Goal: Task Accomplishment & Management: Use online tool/utility

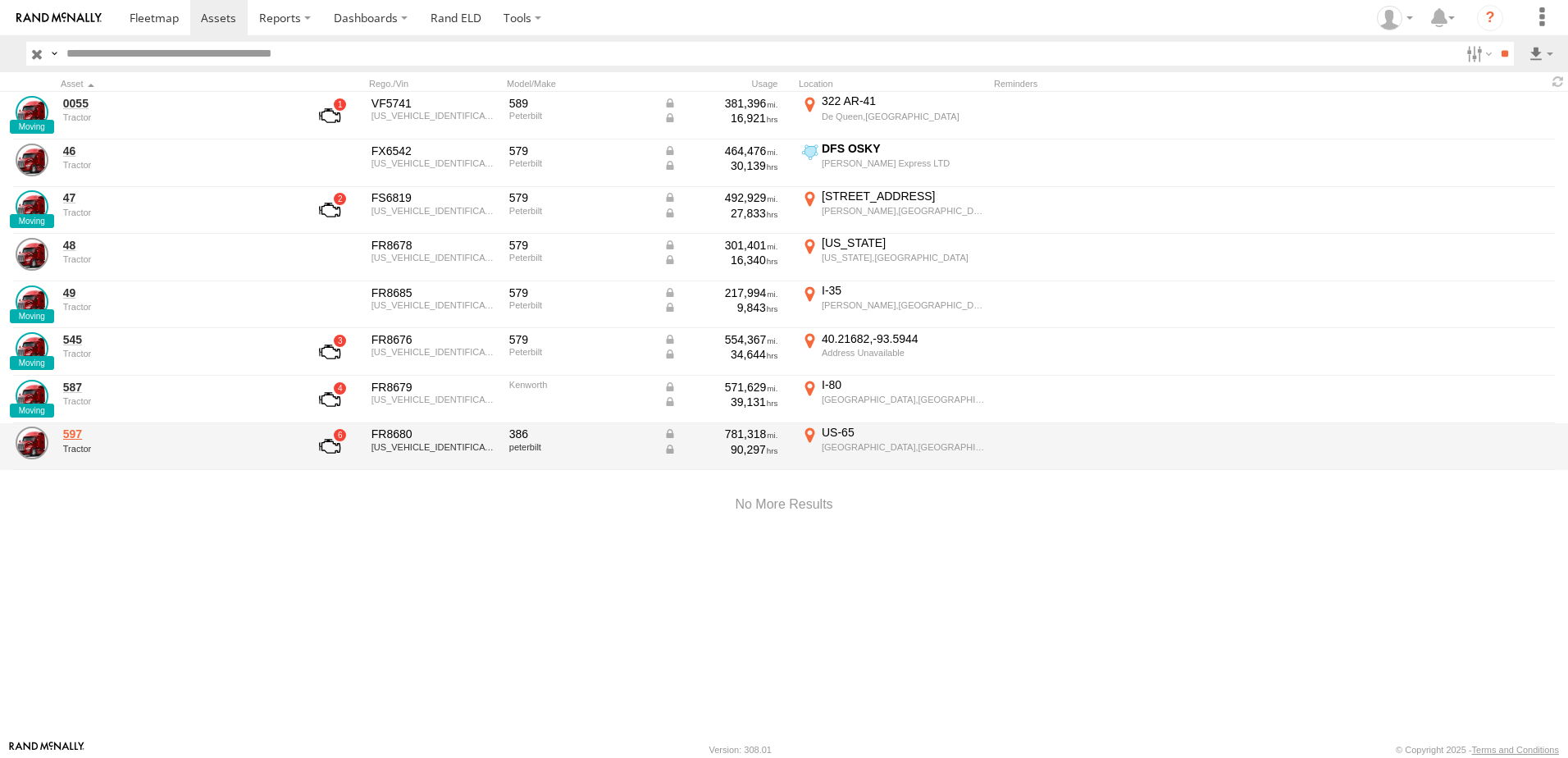
click at [75, 437] on link "597" at bounding box center [175, 433] width 224 height 14
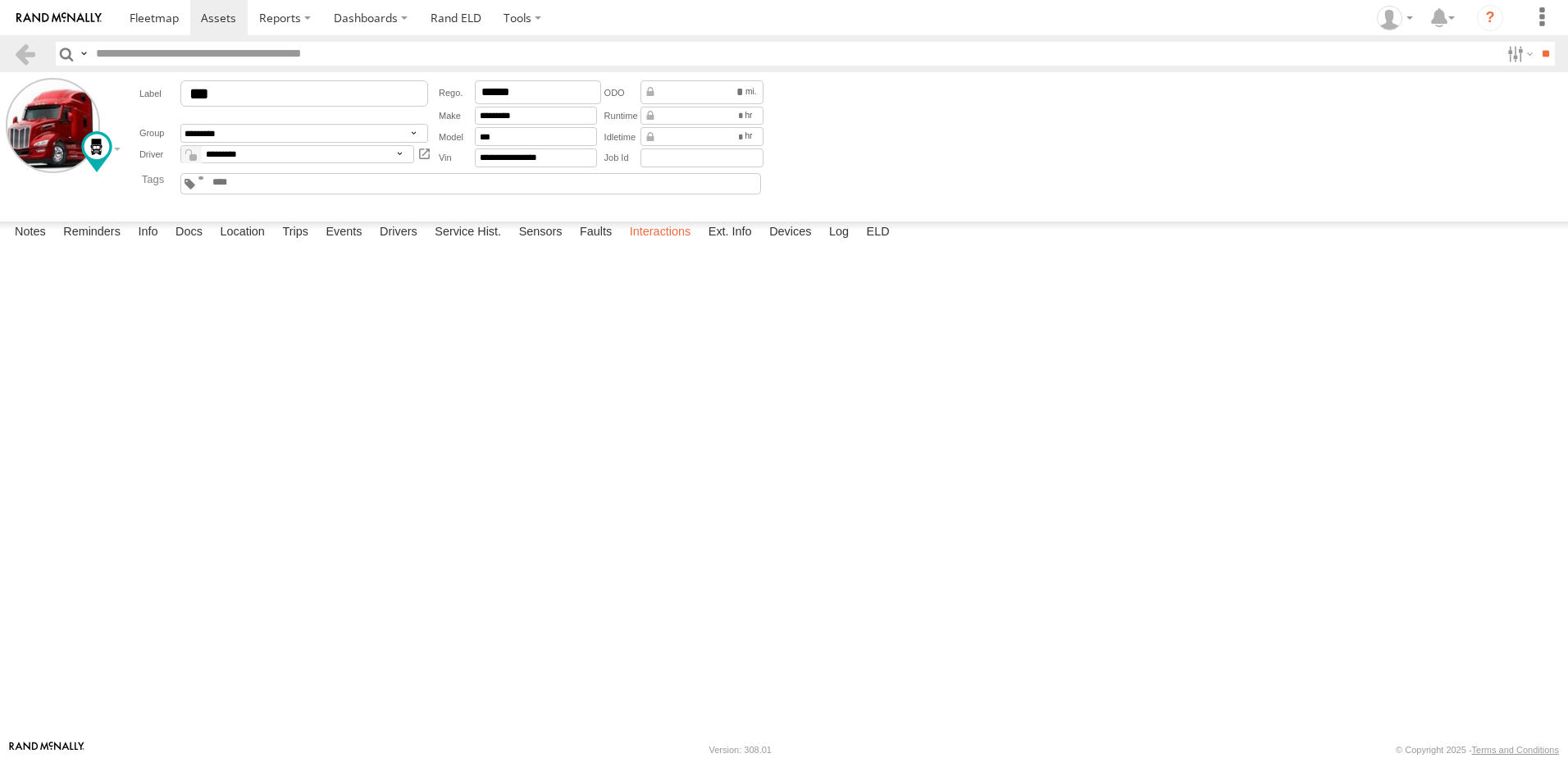
click at [655, 245] on label "Interactions" at bounding box center [661, 233] width 78 height 23
click at [218, 14] on span at bounding box center [218, 18] width 35 height 15
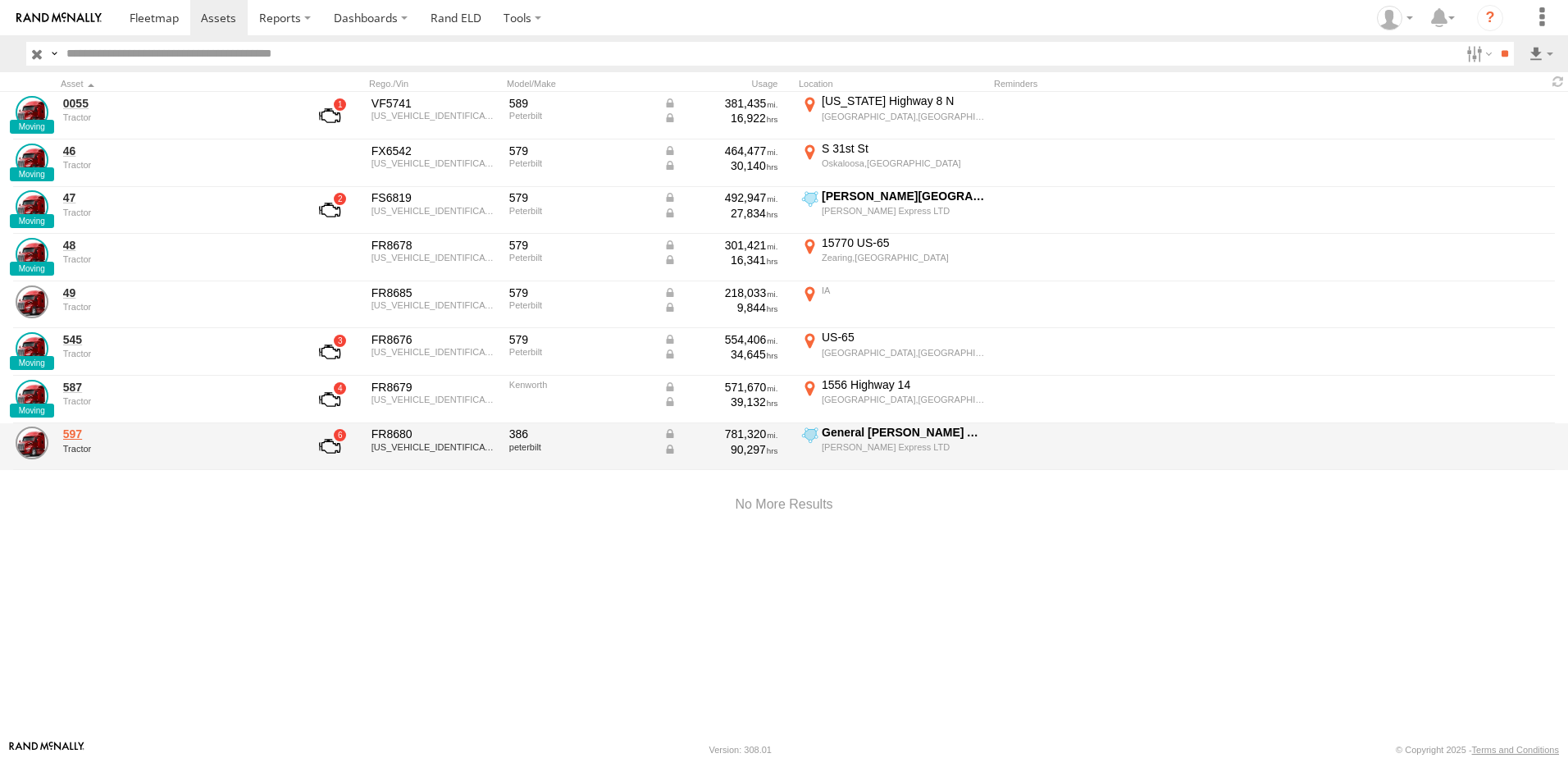
click at [71, 429] on link "597" at bounding box center [175, 433] width 224 height 14
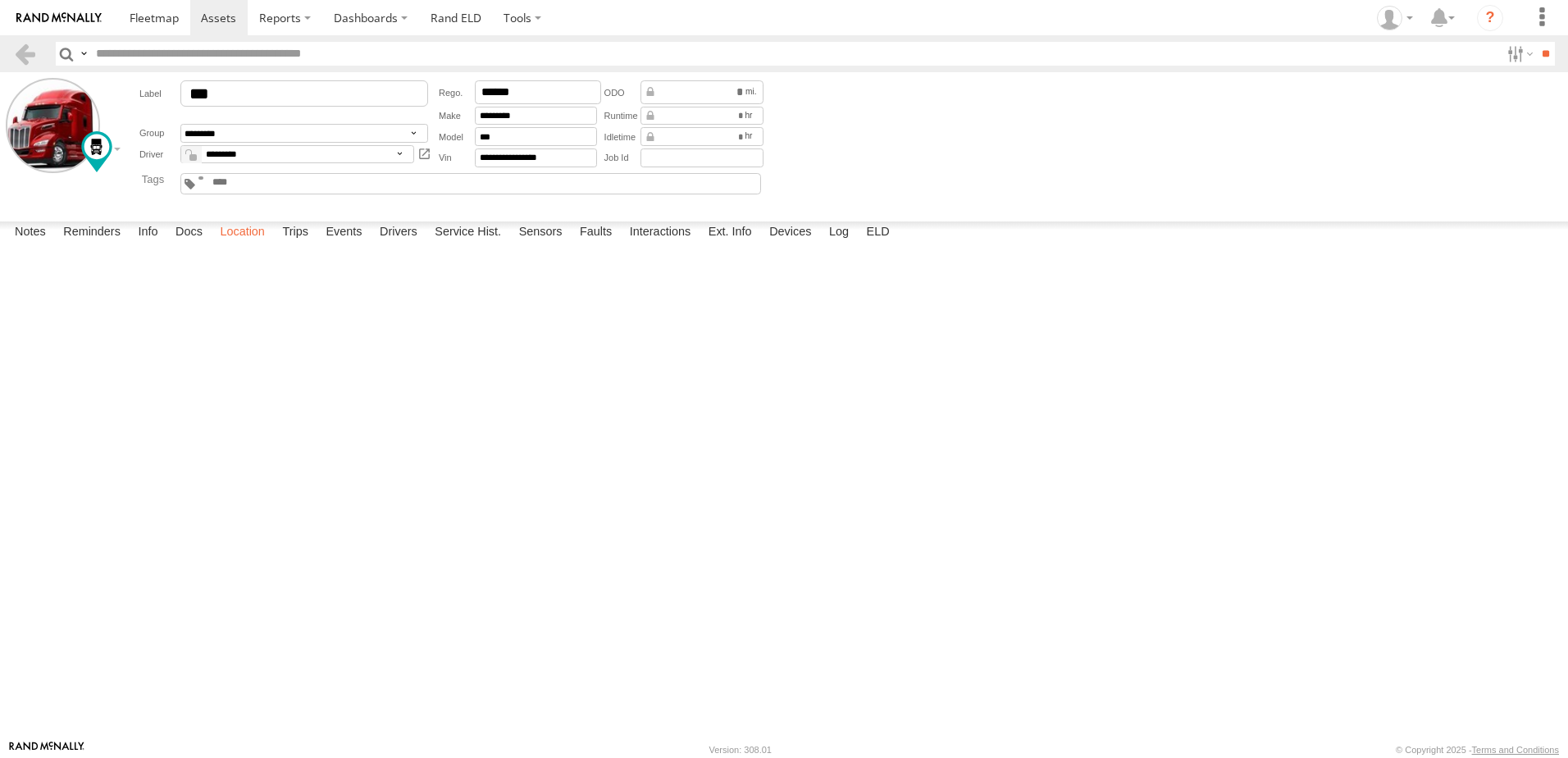
click at [252, 245] on label "Location" at bounding box center [242, 233] width 61 height 23
click at [0, 0] on label at bounding box center [0, 0] width 0 height 0
click at [0, 0] on span "Basemaps" at bounding box center [0, 0] width 0 height 0
click at [0, 0] on span "Satellite + Roadmap" at bounding box center [0, 0] width 0 height 0
drag, startPoint x: 1093, startPoint y: 296, endPoint x: 739, endPoint y: 553, distance: 437.5
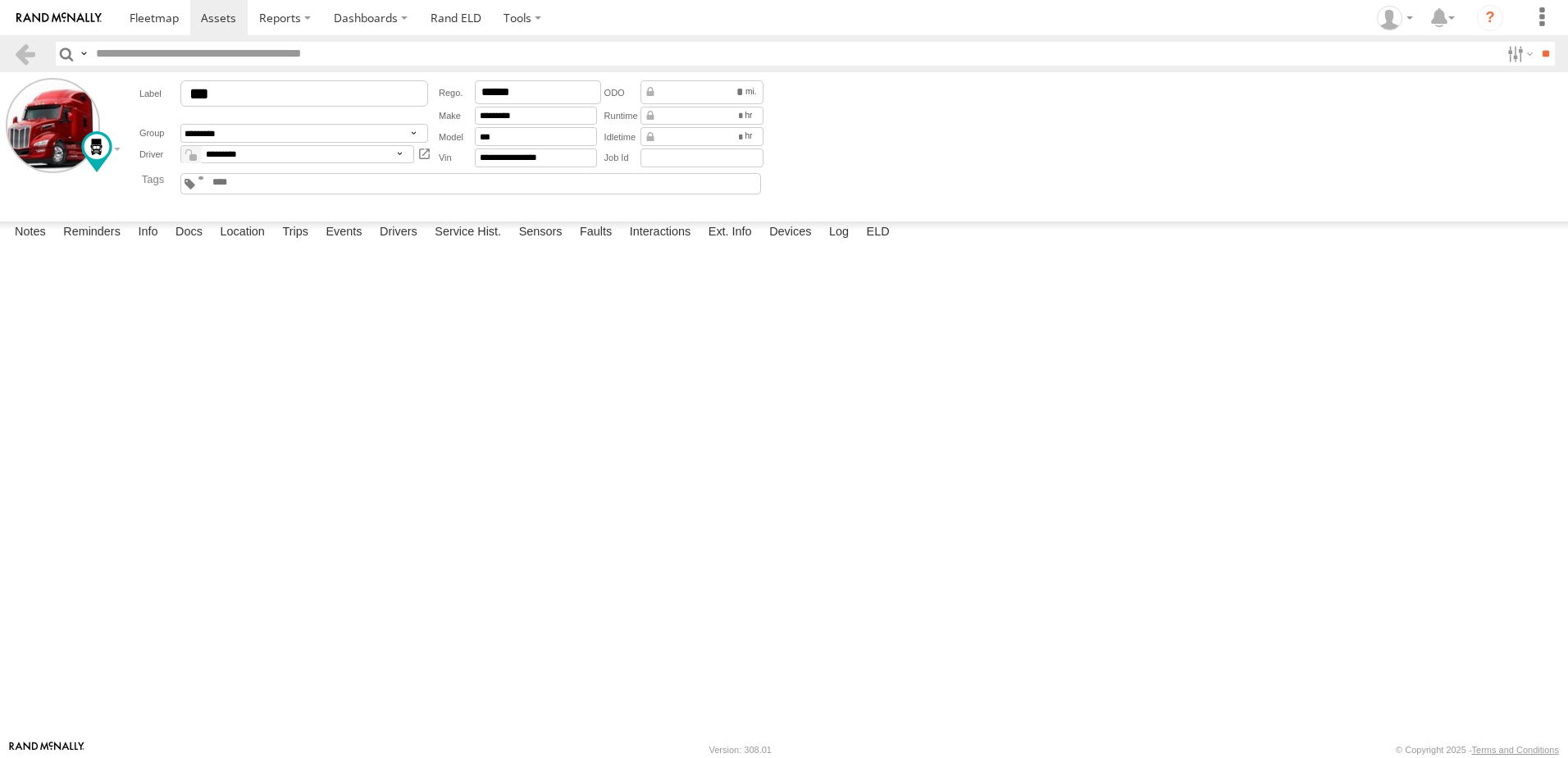
click at [0, 0] on div "597" at bounding box center [0, 0] width 0 height 0
drag, startPoint x: 1038, startPoint y: 476, endPoint x: 478, endPoint y: 605, distance: 574.7
click at [0, 0] on div "597" at bounding box center [0, 0] width 0 height 0
drag, startPoint x: 605, startPoint y: 585, endPoint x: 611, endPoint y: 379, distance: 206.1
click at [0, 0] on div "597" at bounding box center [0, 0] width 0 height 0
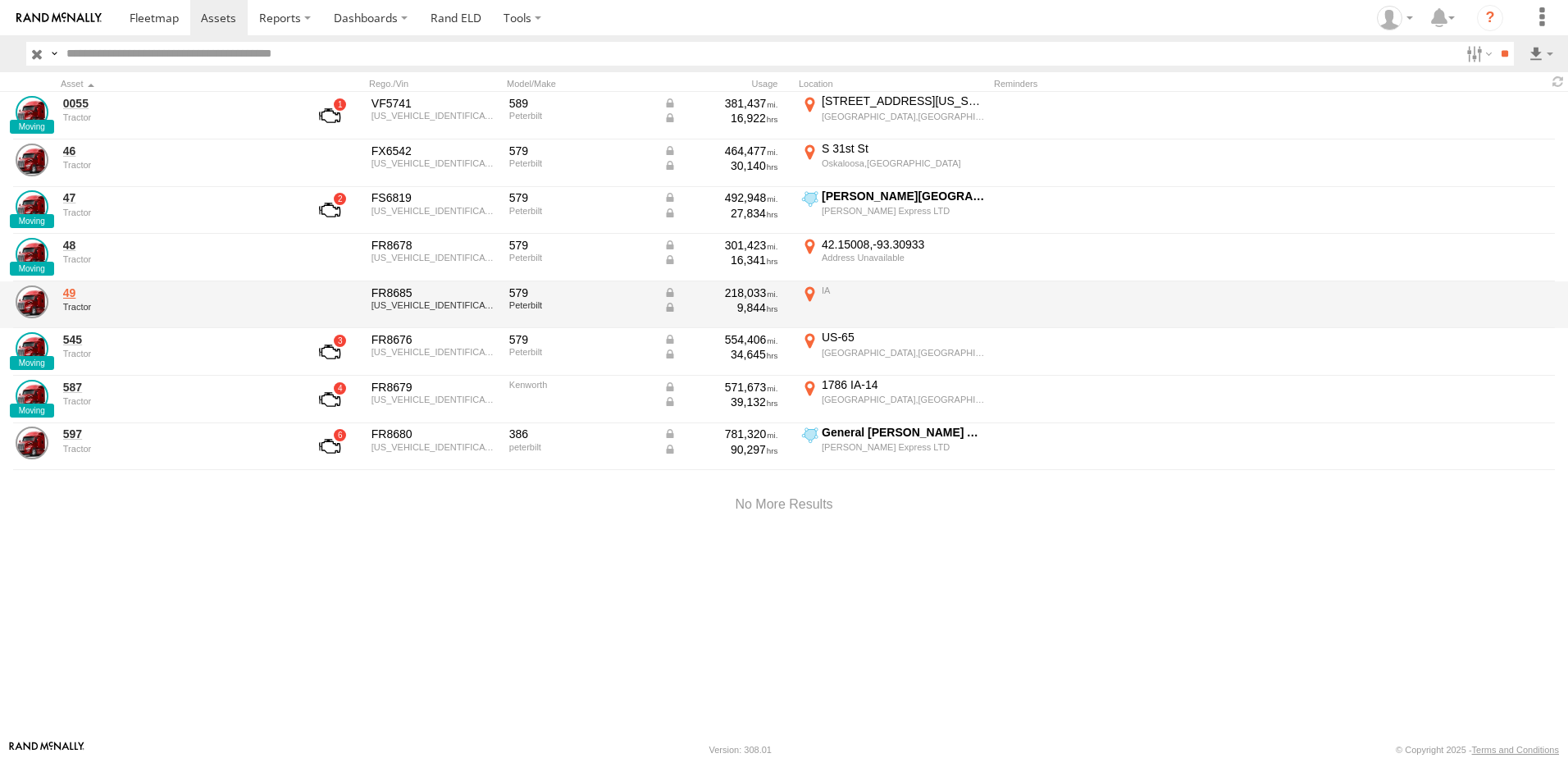
click at [73, 291] on link "49" at bounding box center [175, 292] width 224 height 14
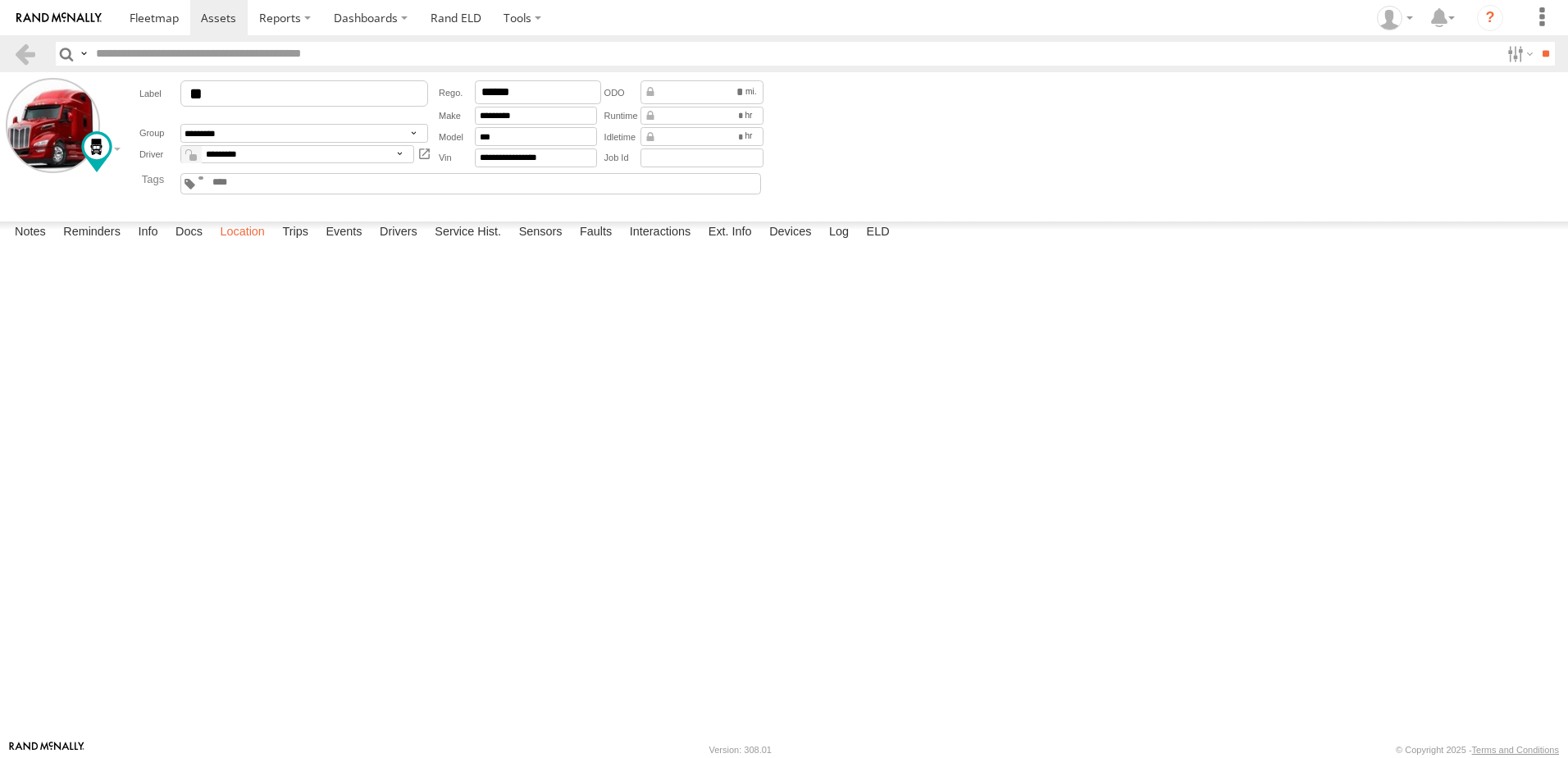
click at [248, 245] on label "Location" at bounding box center [242, 233] width 61 height 23
drag, startPoint x: 770, startPoint y: 490, endPoint x: 609, endPoint y: 800, distance: 349.3
click at [609, 757] on html at bounding box center [784, 379] width 1568 height 758
drag, startPoint x: 838, startPoint y: 455, endPoint x: 646, endPoint y: 772, distance: 370.6
click at [646, 757] on html at bounding box center [784, 379] width 1568 height 758
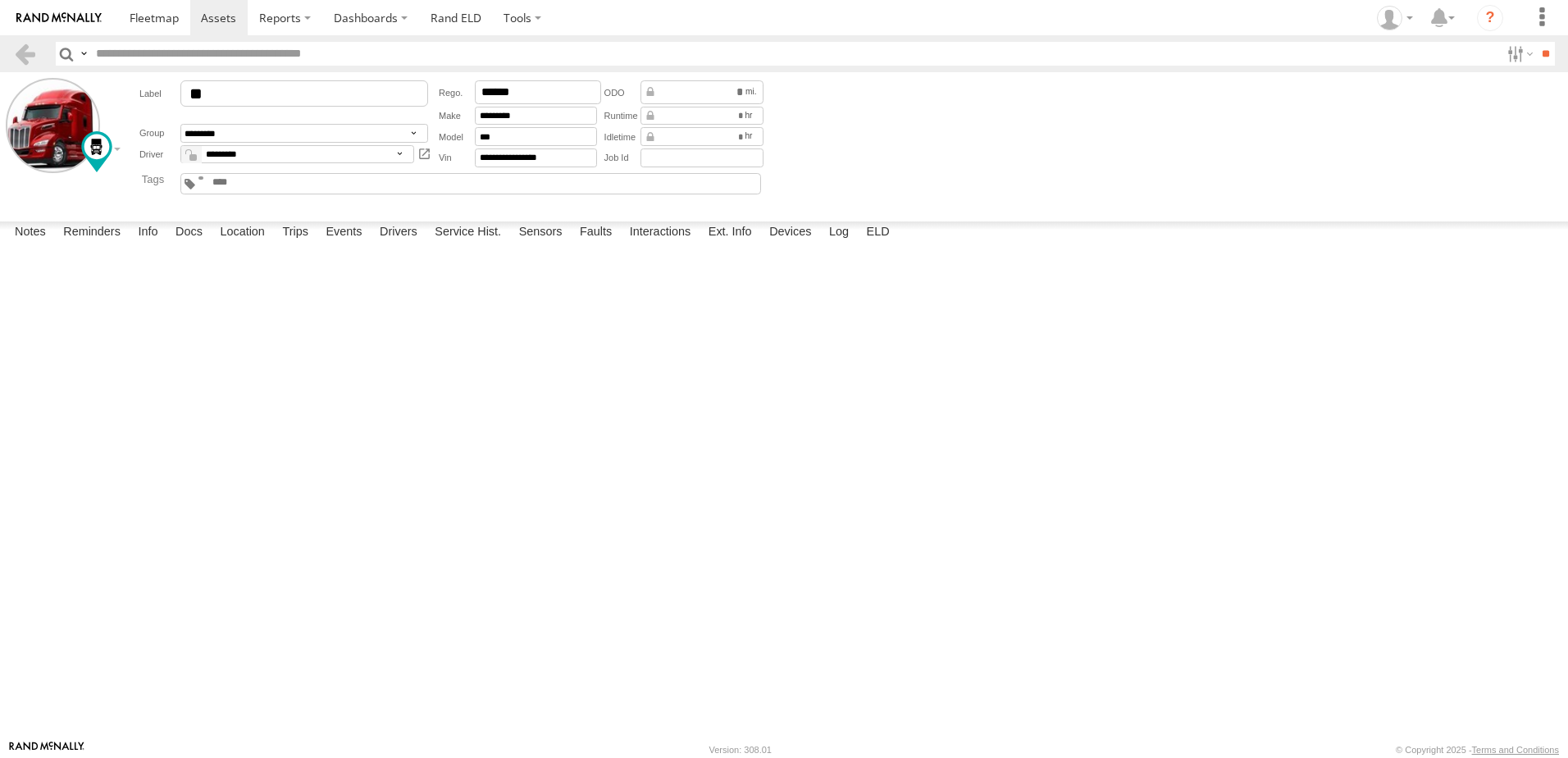
drag, startPoint x: 563, startPoint y: 611, endPoint x: 582, endPoint y: 496, distance: 116.6
click at [0, 0] on div "49" at bounding box center [0, 0] width 0 height 0
click at [163, 16] on span at bounding box center [154, 18] width 49 height 15
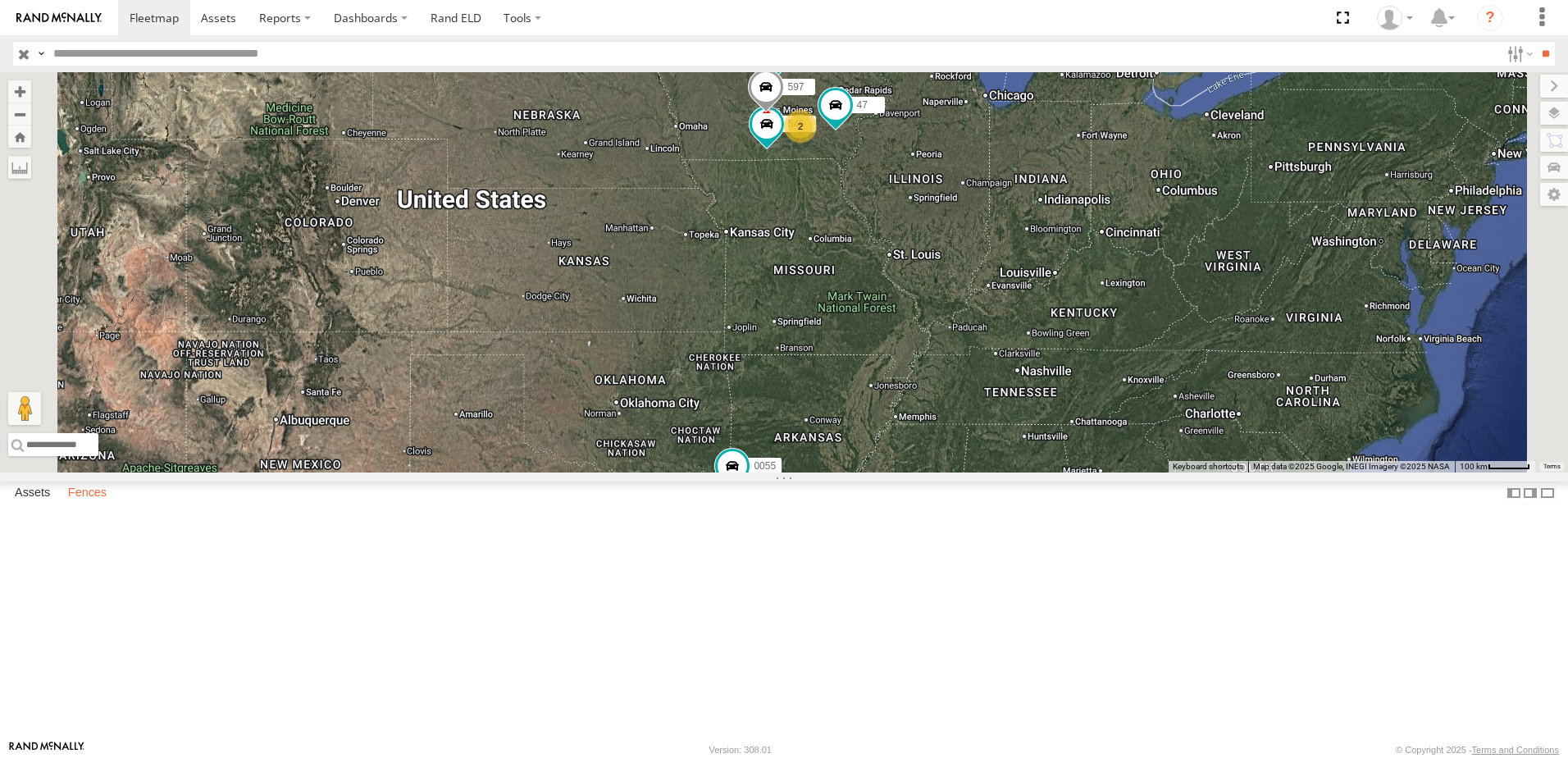
click at [86, 505] on label "Fences" at bounding box center [87, 493] width 55 height 23
click at [91, 505] on label "Fences" at bounding box center [87, 493] width 55 height 23
click at [0, 0] on link "Fence Mgt" at bounding box center [0, 0] width 0 height 0
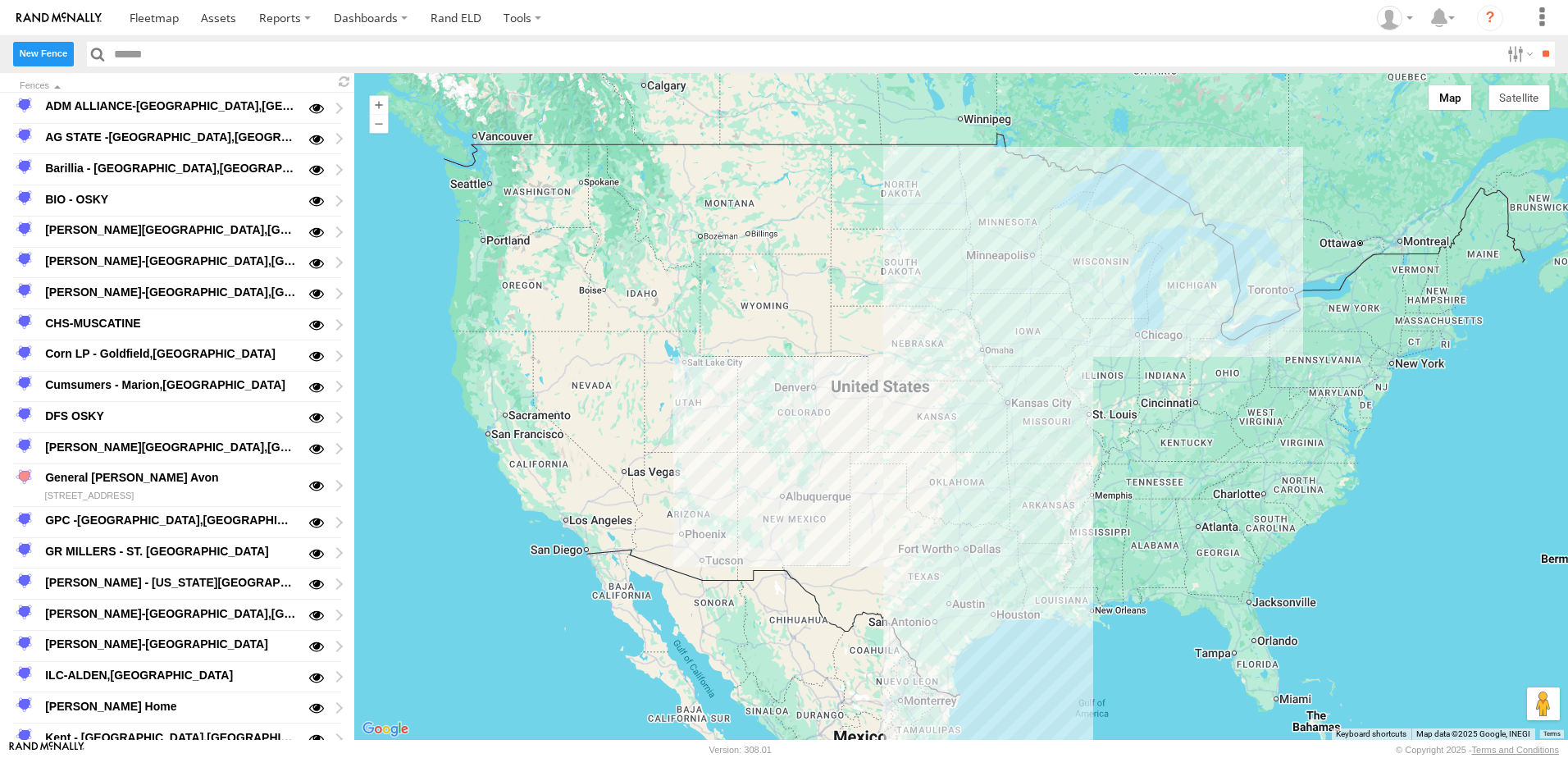
click at [43, 49] on label "New Fence" at bounding box center [42, 54] width 60 height 24
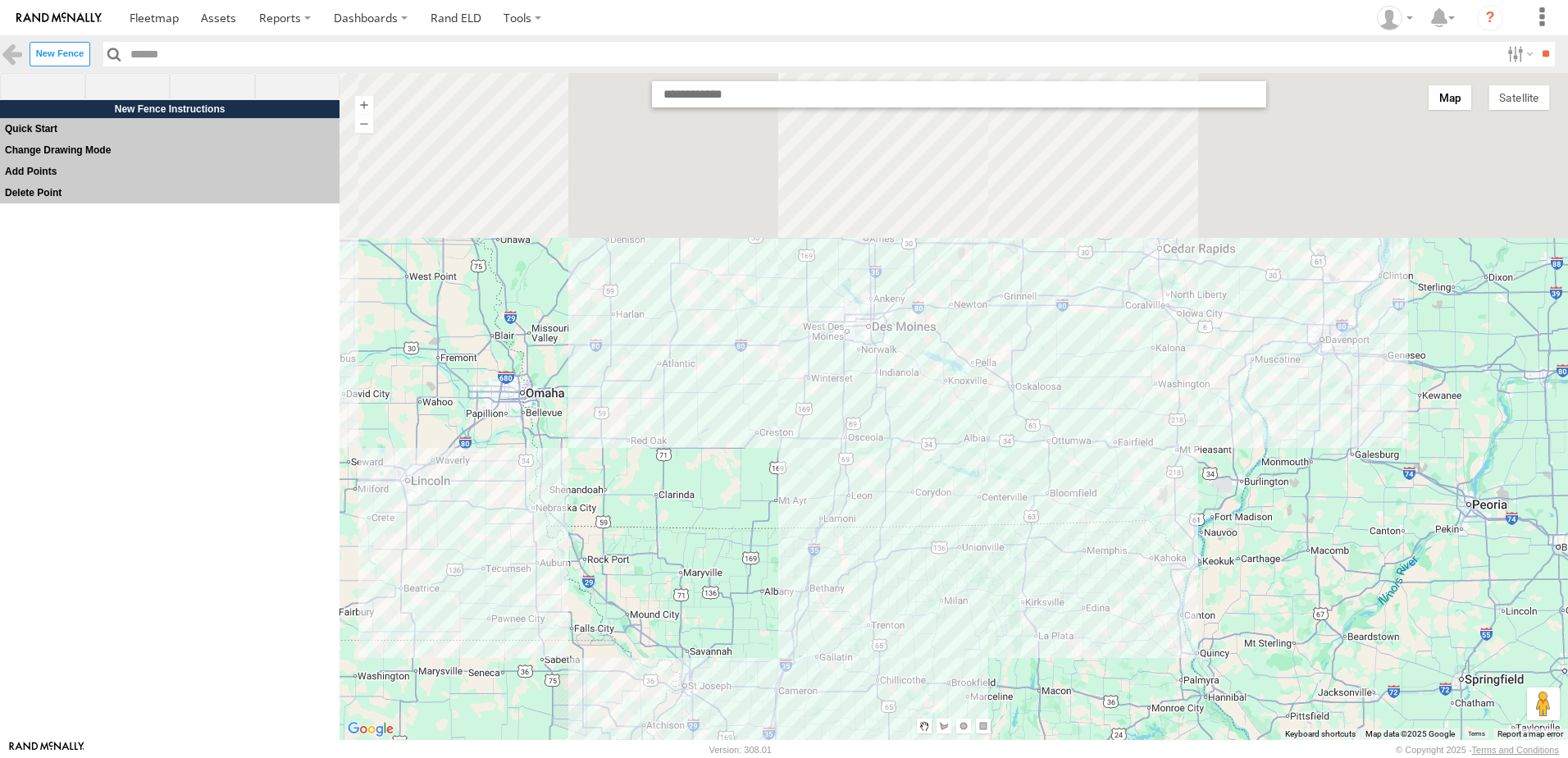
drag, startPoint x: 1029, startPoint y: 268, endPoint x: 934, endPoint y: 643, distance: 386.8
click at [936, 642] on div at bounding box center [954, 406] width 1229 height 667
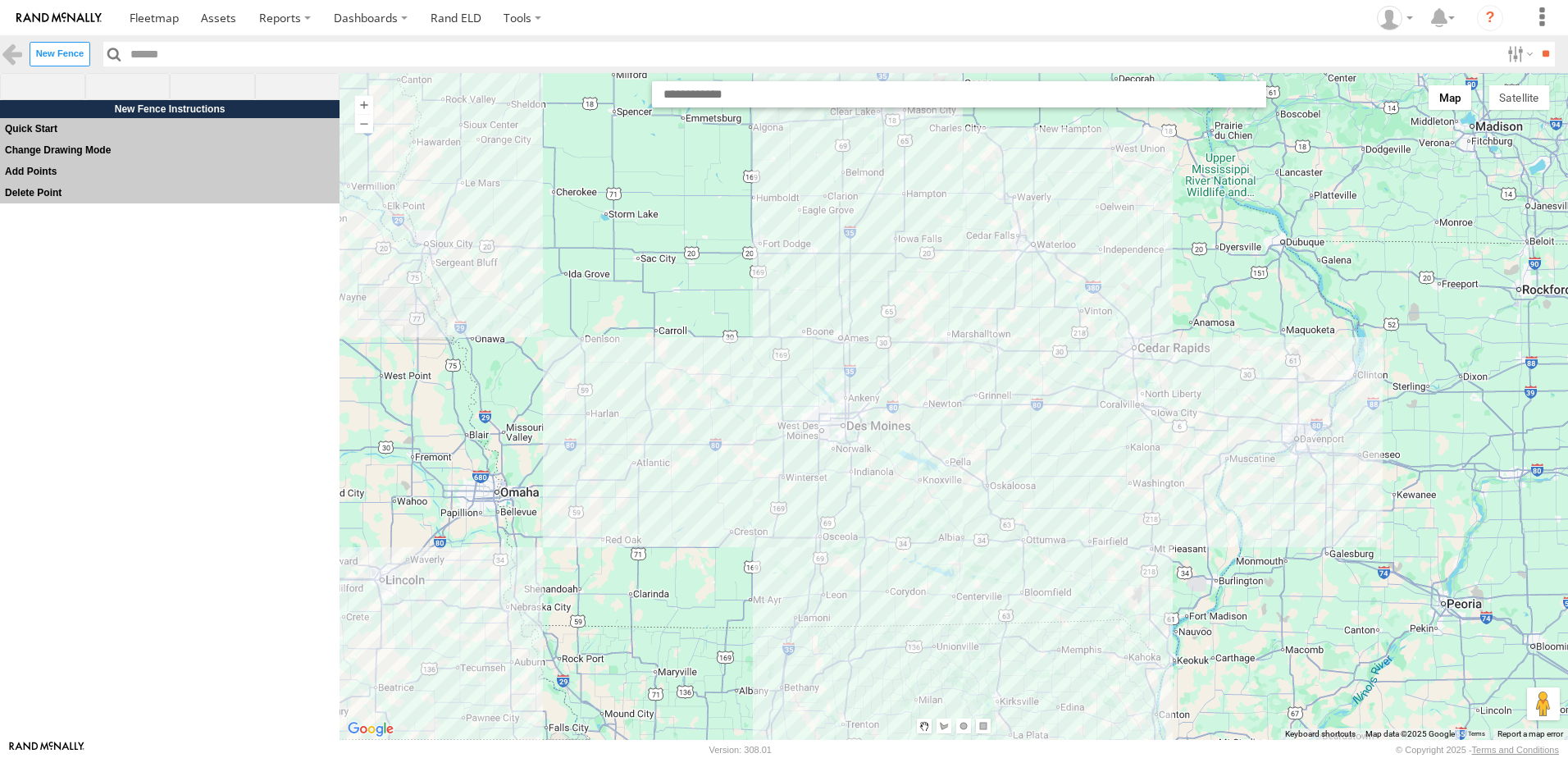
drag, startPoint x: 887, startPoint y: 314, endPoint x: 909, endPoint y: 555, distance: 242.0
click at [909, 545] on div at bounding box center [954, 406] width 1229 height 667
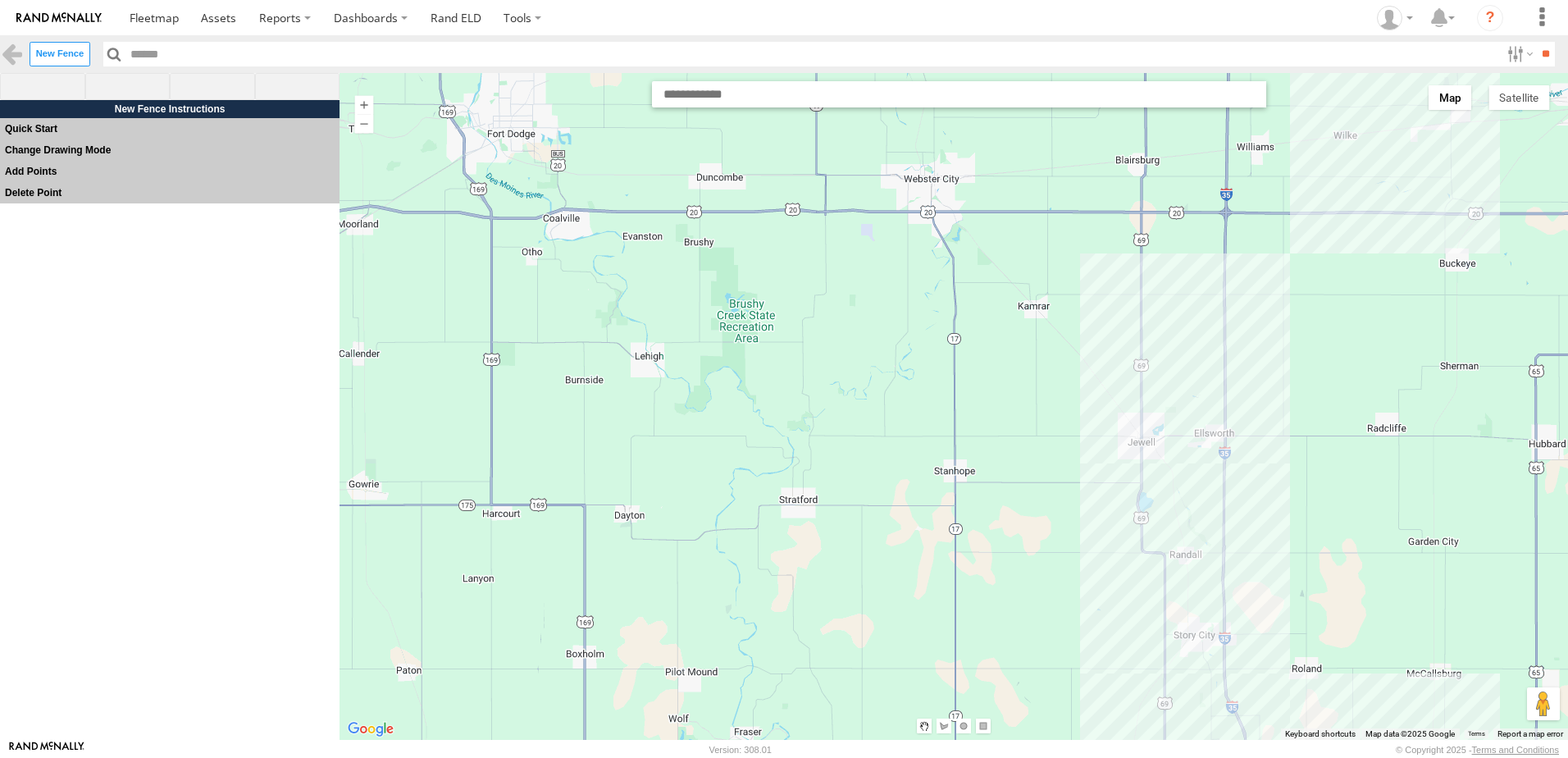
drag, startPoint x: 948, startPoint y: 295, endPoint x: 778, endPoint y: 655, distance: 398.1
click at [779, 651] on div at bounding box center [954, 406] width 1229 height 667
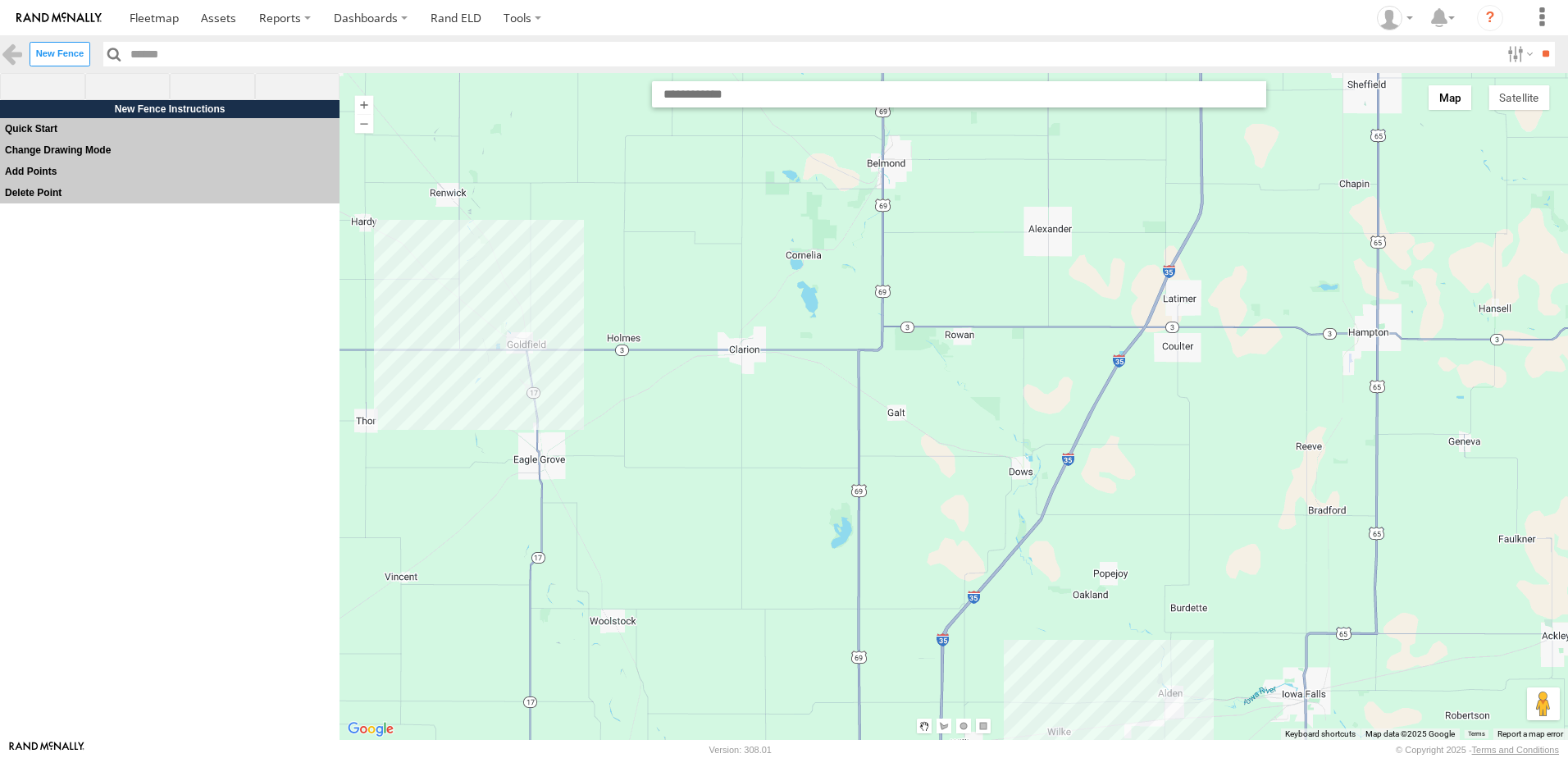
drag, startPoint x: 1037, startPoint y: 294, endPoint x: 948, endPoint y: 427, distance: 160.0
click at [948, 427] on div at bounding box center [954, 406] width 1229 height 667
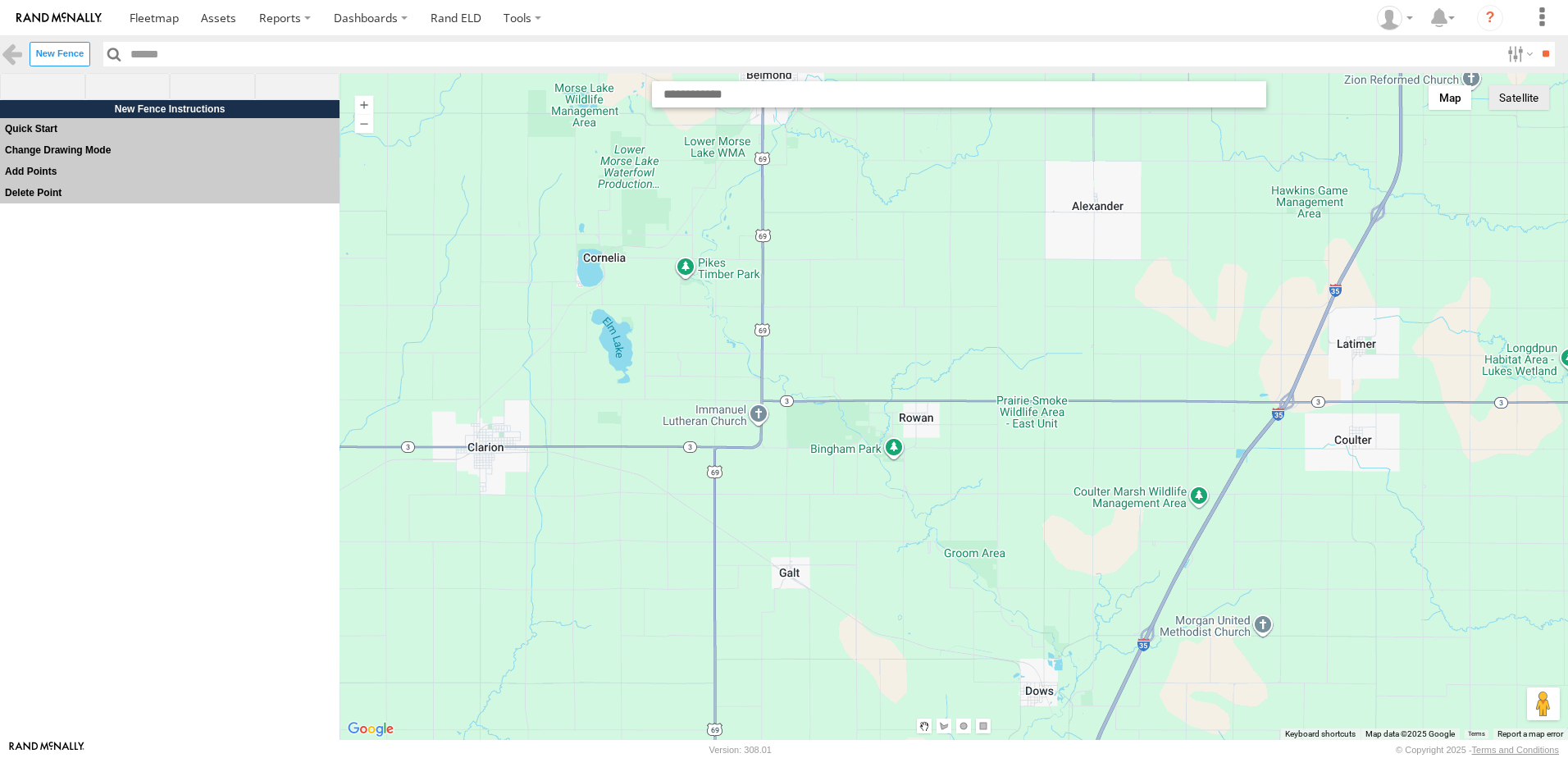
click at [1509, 93] on button "Satellite" at bounding box center [1519, 97] width 60 height 25
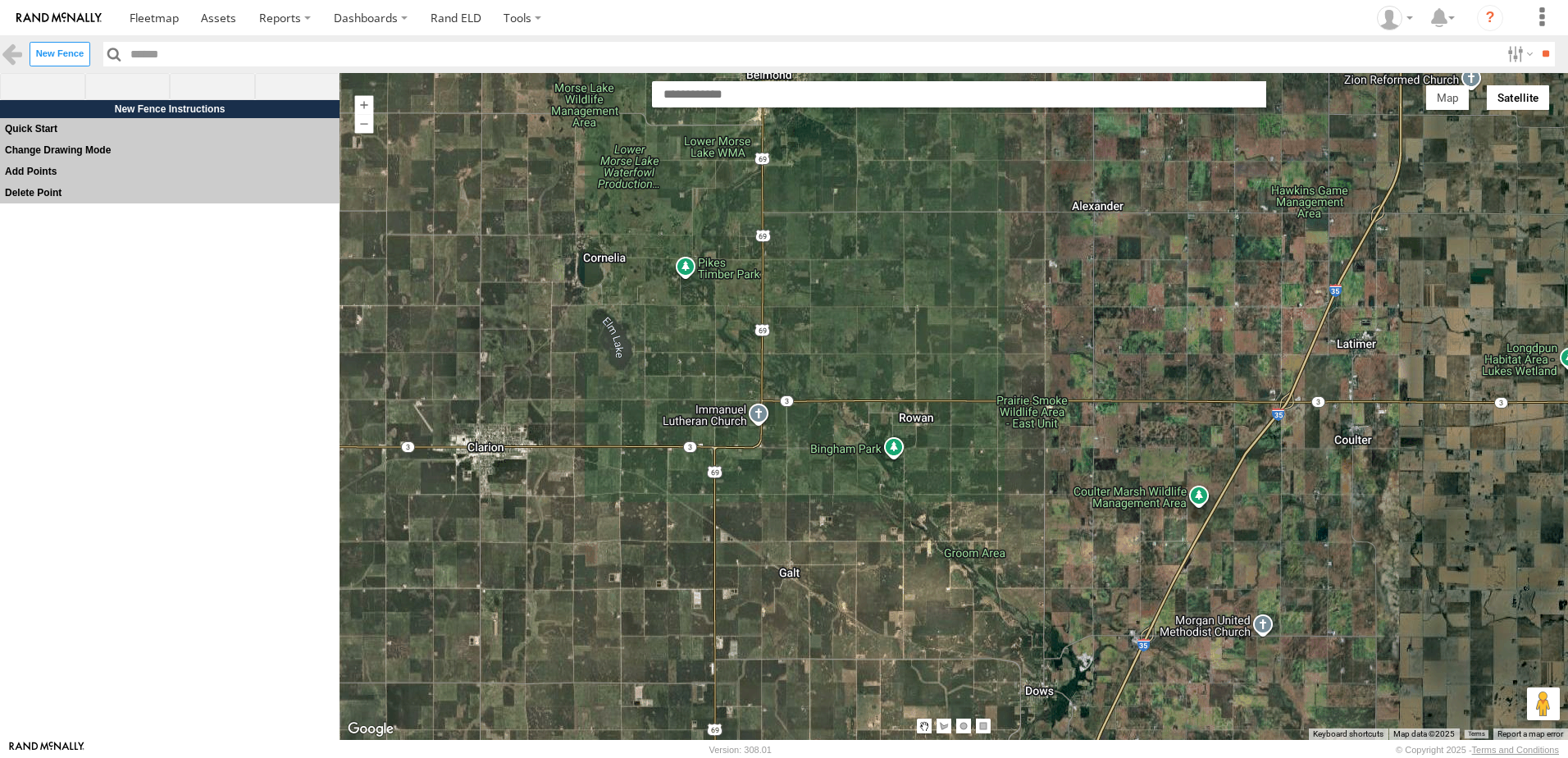
drag, startPoint x: 1027, startPoint y: 477, endPoint x: 934, endPoint y: 516, distance: 100.8
click at [937, 519] on div at bounding box center [954, 406] width 1229 height 667
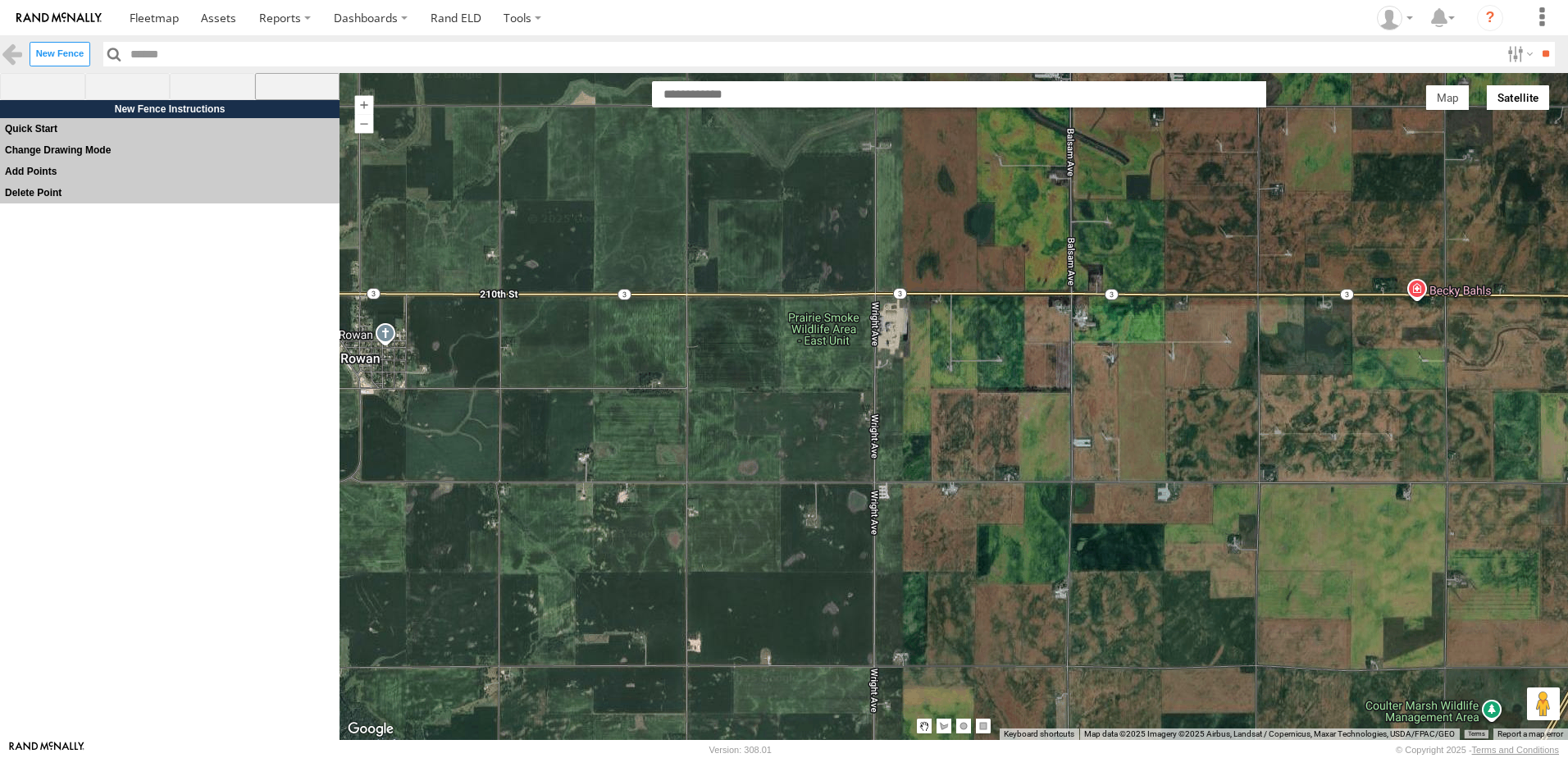
click at [300, 82] on span at bounding box center [297, 87] width 85 height 28
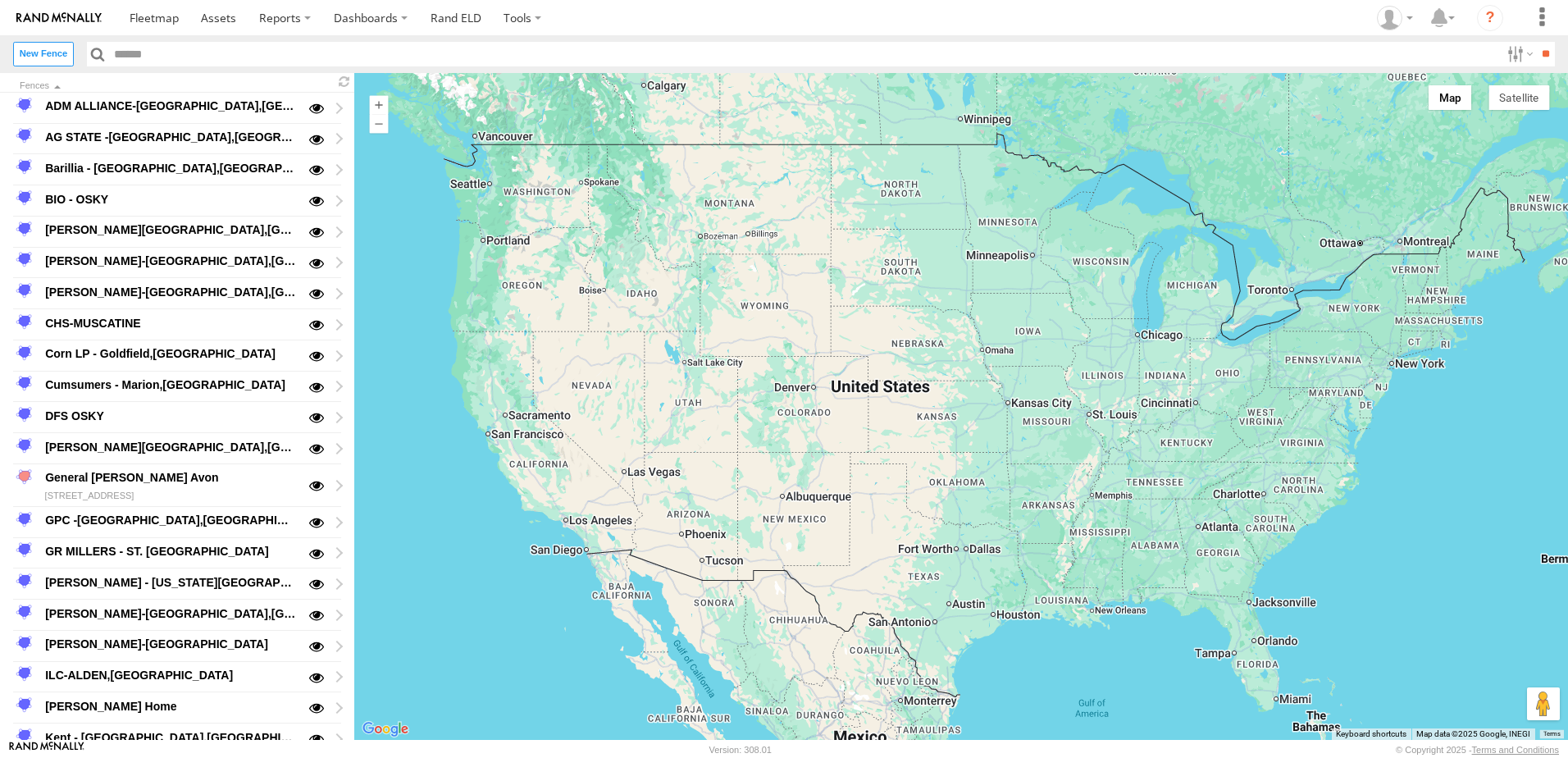
click at [0, 0] on label "Close" at bounding box center [0, 0] width 0 height 0
click at [49, 52] on label "New Fence" at bounding box center [42, 54] width 60 height 24
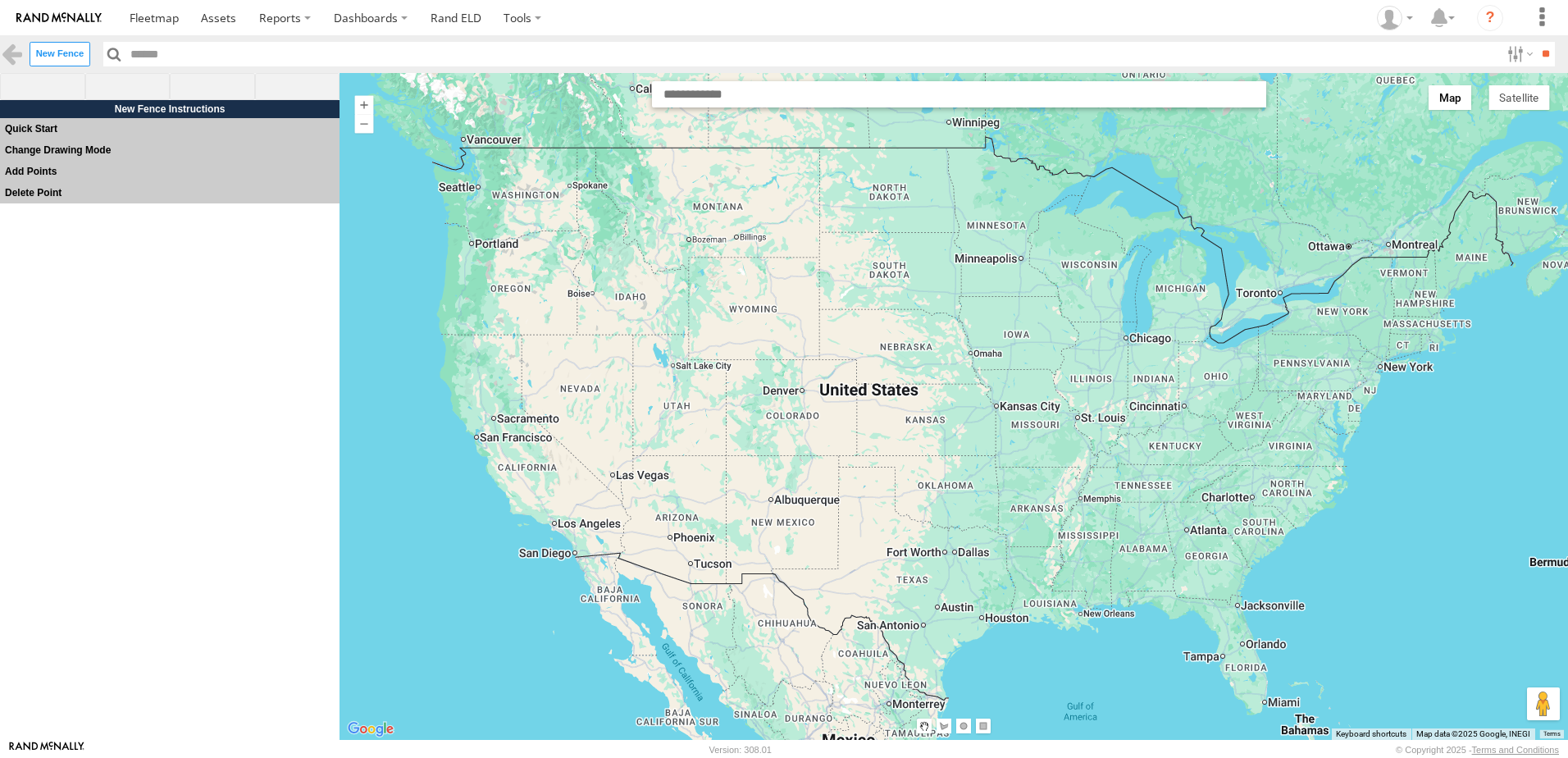
drag, startPoint x: 925, startPoint y: 349, endPoint x: 835, endPoint y: 458, distance: 141.4
click at [835, 458] on div at bounding box center [954, 406] width 1229 height 667
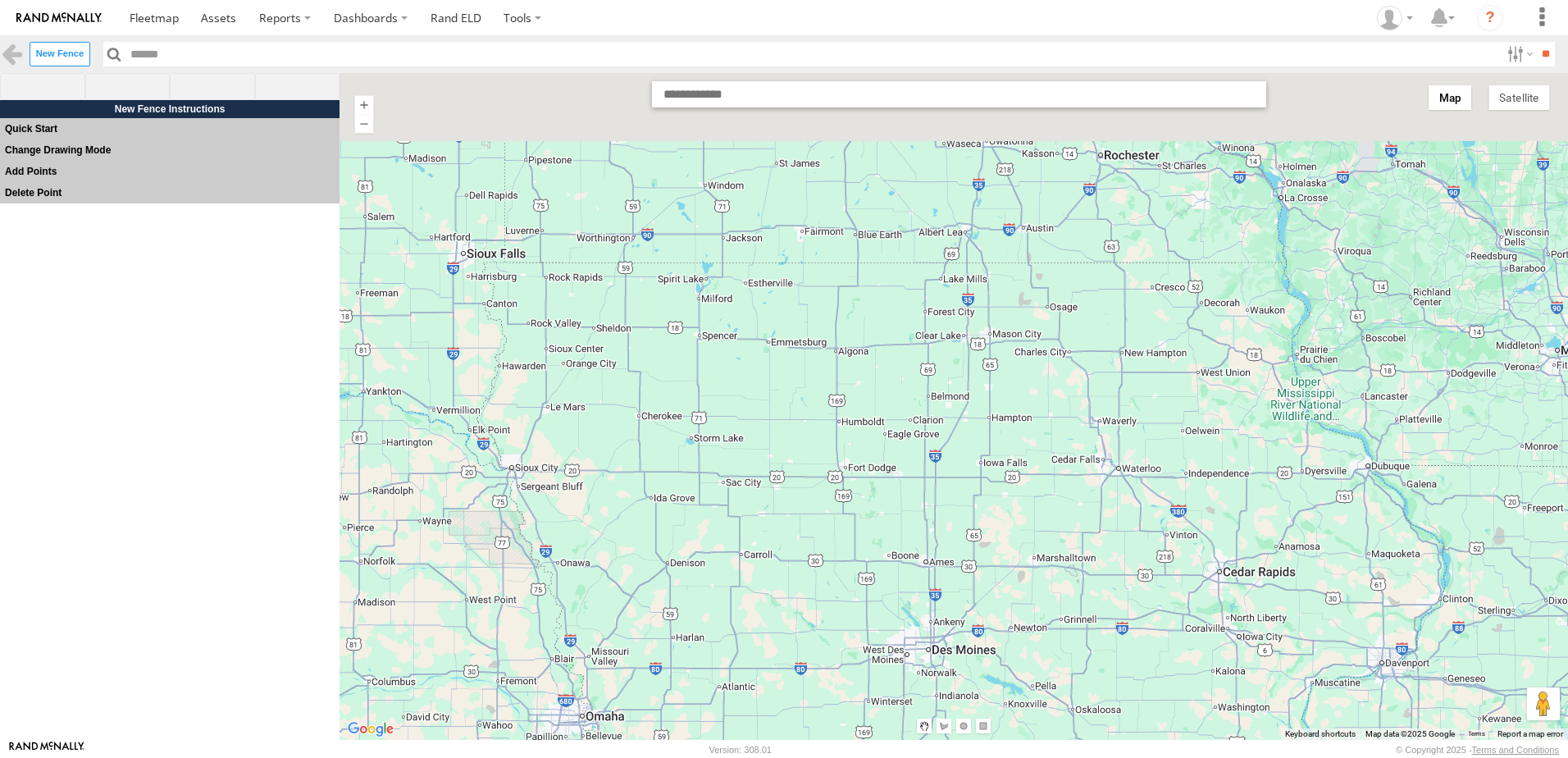
drag, startPoint x: 767, startPoint y: 291, endPoint x: 856, endPoint y: 420, distance: 156.7
click at [856, 419] on div at bounding box center [954, 406] width 1229 height 667
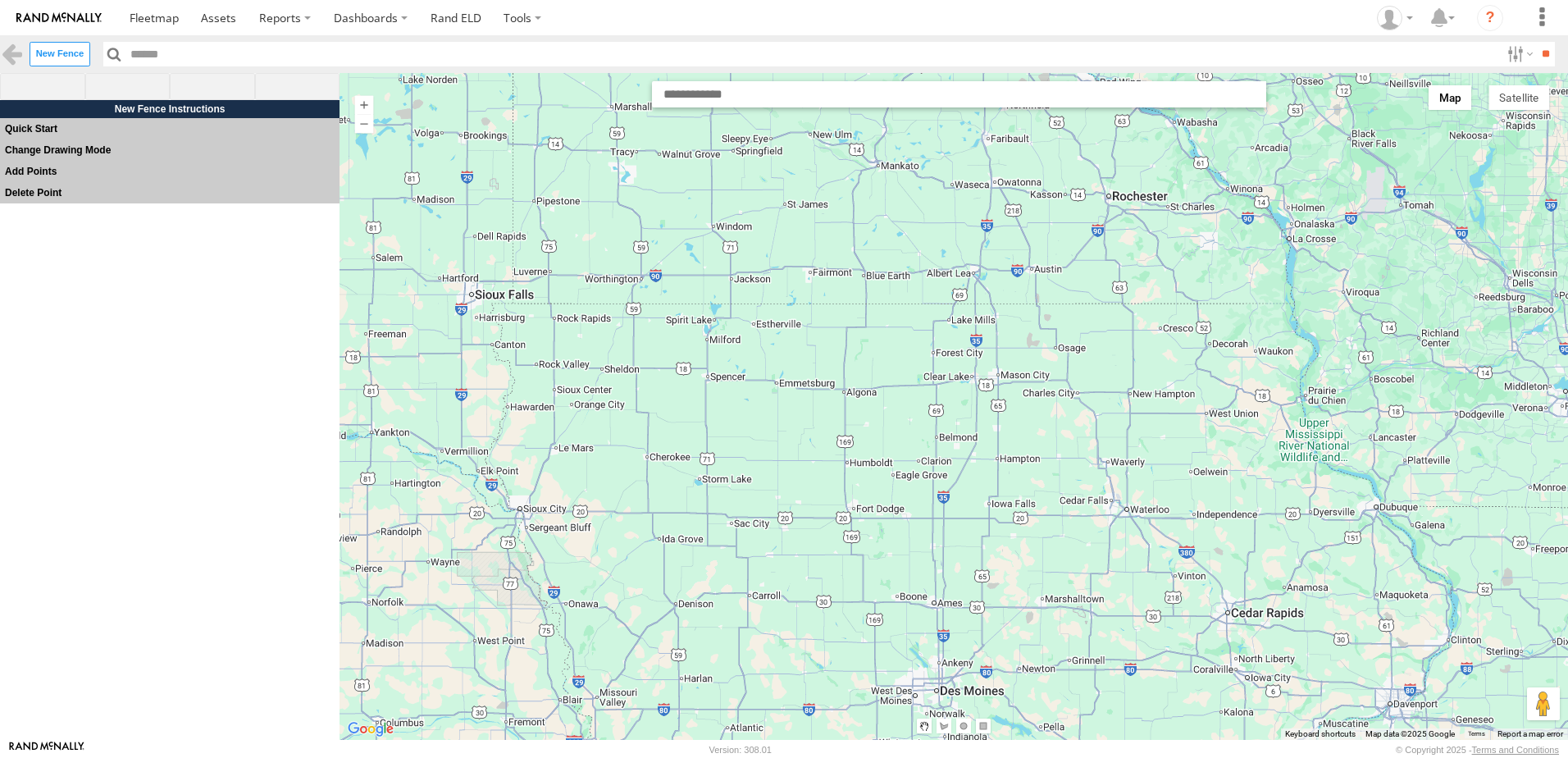
drag, startPoint x: 833, startPoint y: 297, endPoint x: 829, endPoint y: 398, distance: 101.1
click at [830, 398] on div at bounding box center [954, 406] width 1229 height 667
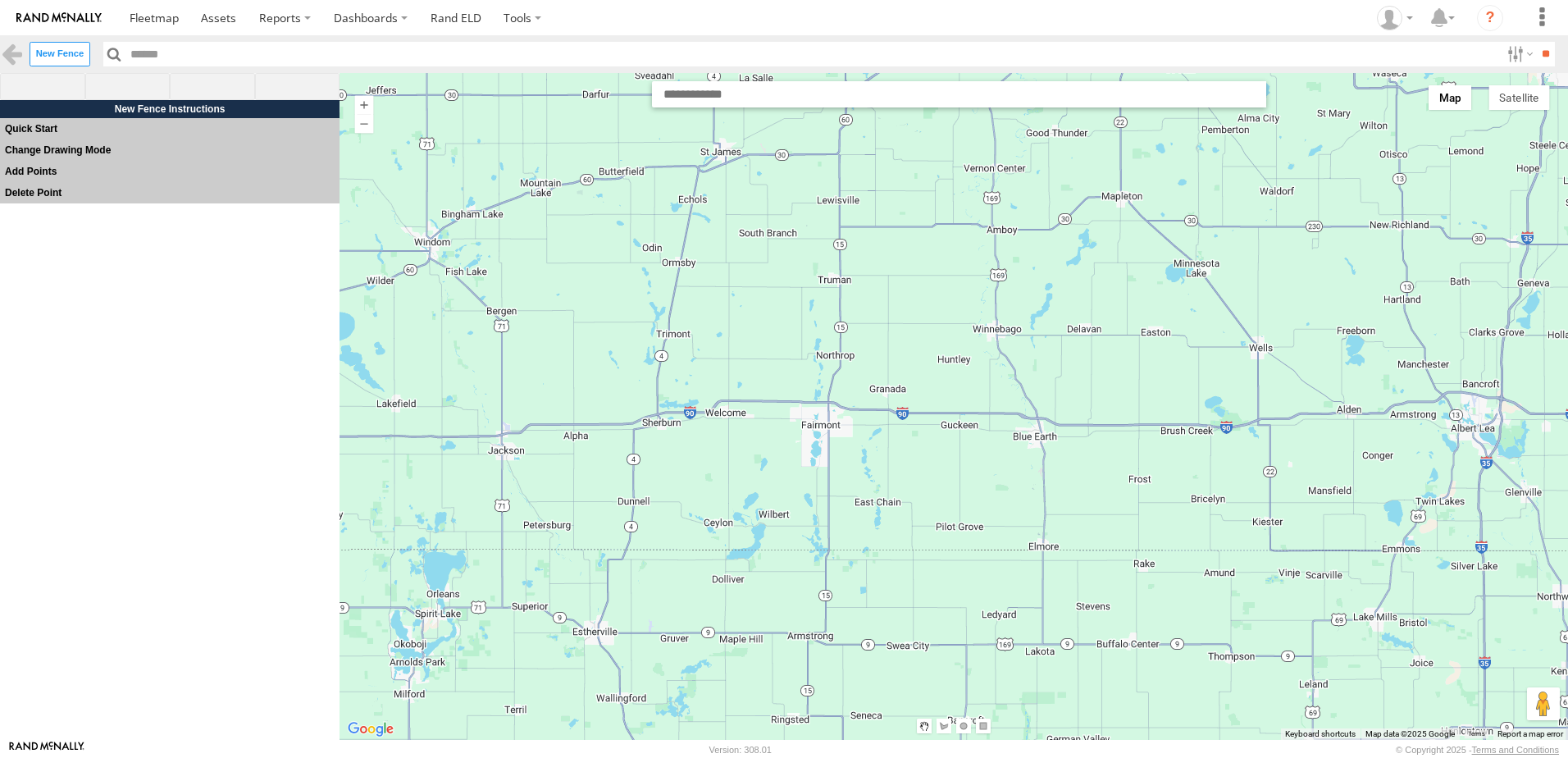
drag, startPoint x: 807, startPoint y: 544, endPoint x: 803, endPoint y: 311, distance: 233.0
click at [798, 341] on div at bounding box center [954, 406] width 1229 height 667
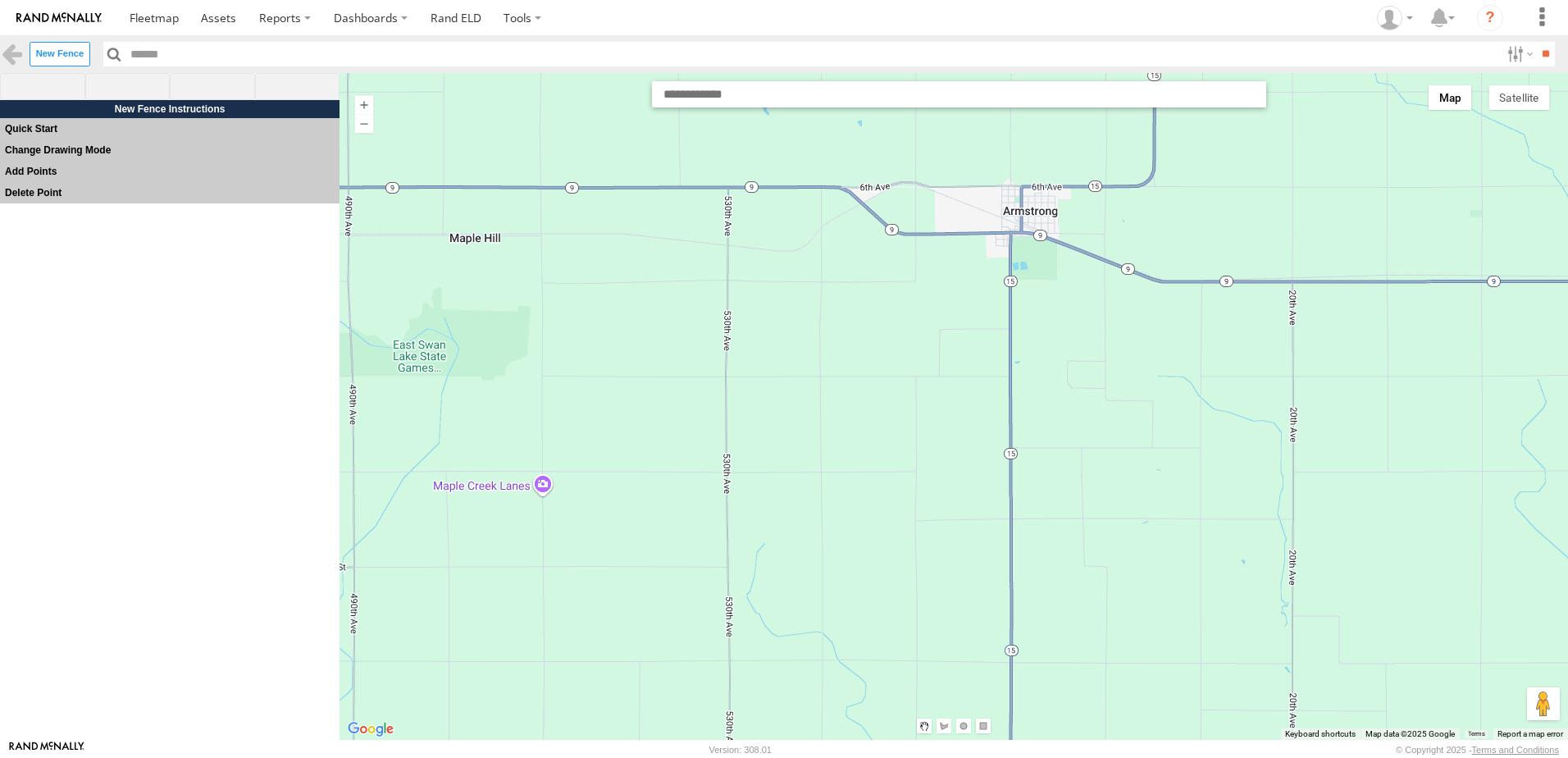
drag, startPoint x: 824, startPoint y: 263, endPoint x: 858, endPoint y: 485, distance: 224.6
click at [858, 484] on div at bounding box center [954, 406] width 1229 height 667
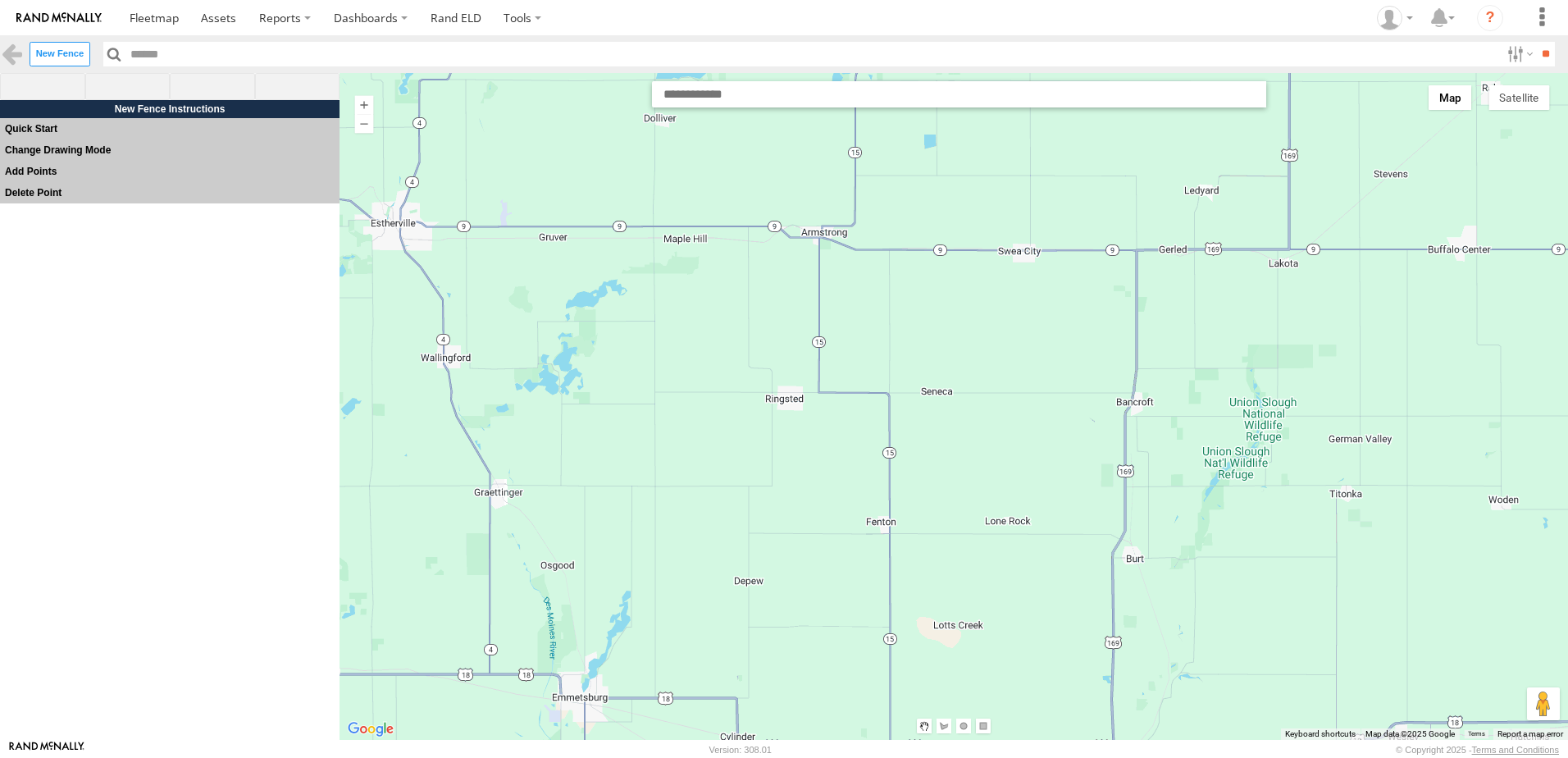
drag, startPoint x: 1114, startPoint y: 229, endPoint x: 985, endPoint y: 88, distance: 191.1
click at [982, 100] on div "Map Satellite Labels Keyboard shortcuts Map Data Map data ©2025 Google Map data…" at bounding box center [954, 406] width 1229 height 667
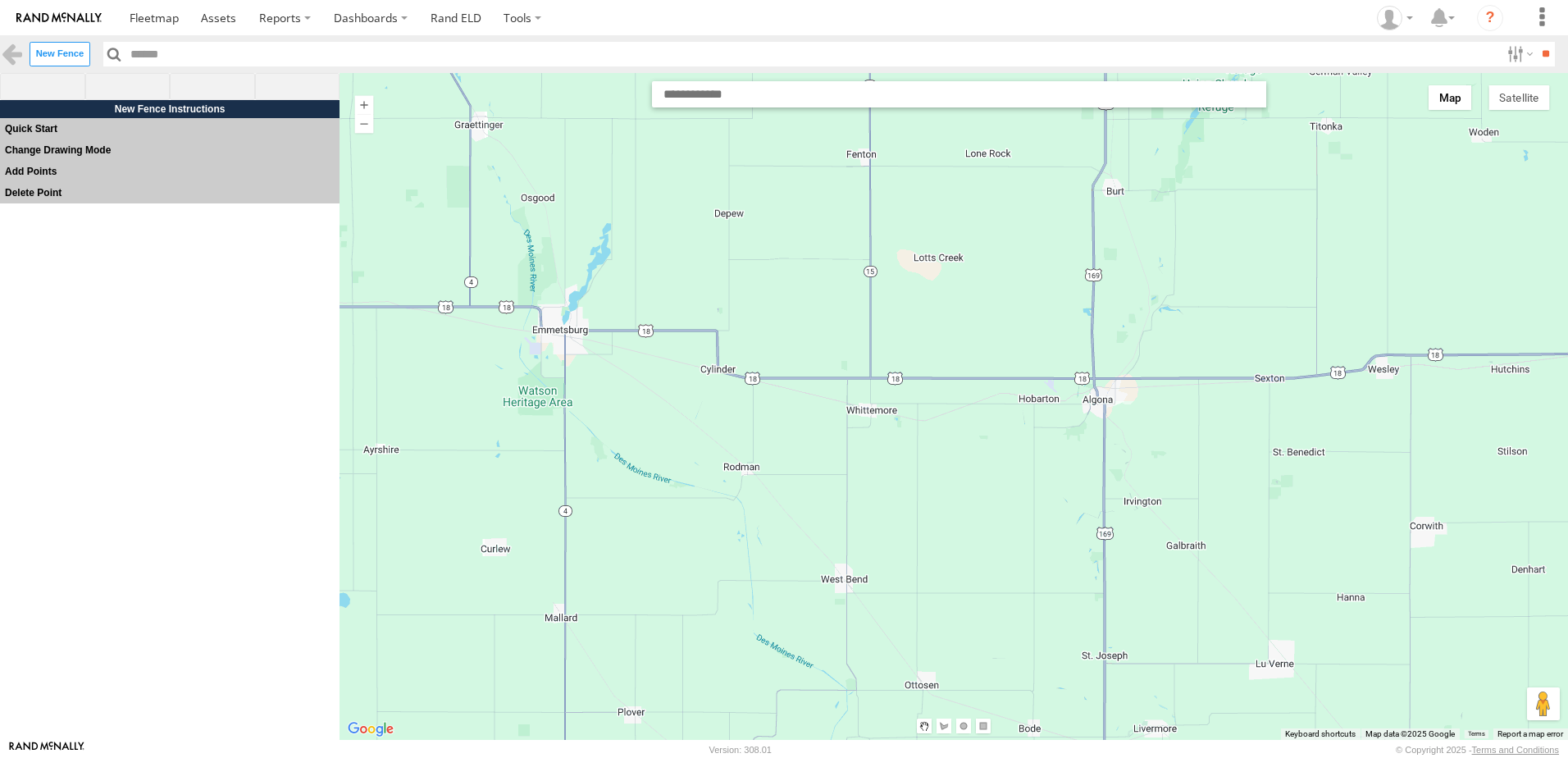
drag, startPoint x: 977, startPoint y: 378, endPoint x: 971, endPoint y: 257, distance: 121.1
click at [971, 257] on div at bounding box center [954, 406] width 1229 height 667
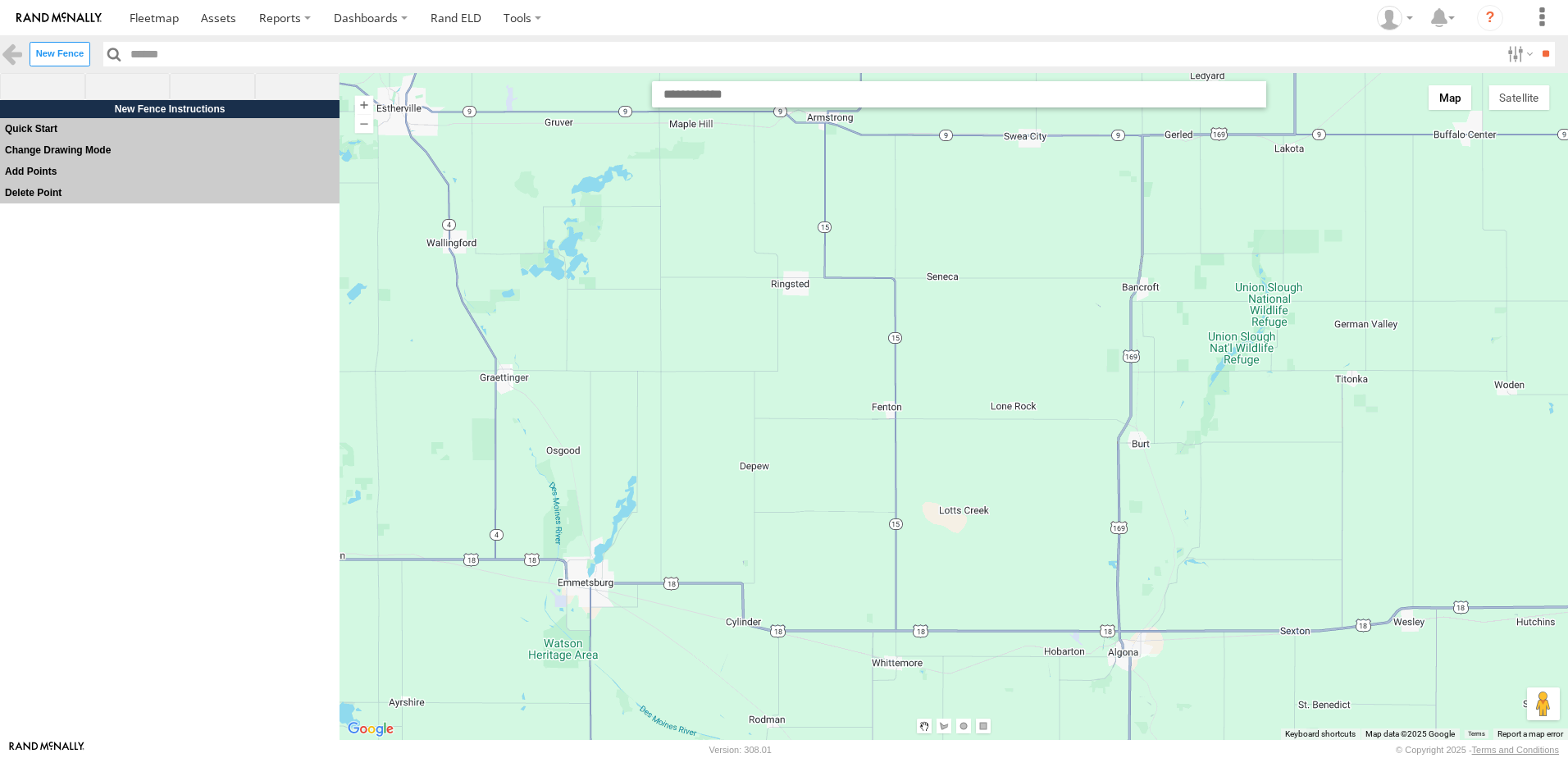
drag, startPoint x: 936, startPoint y: 237, endPoint x: 962, endPoint y: 492, distance: 256.3
click at [962, 492] on div at bounding box center [954, 406] width 1229 height 667
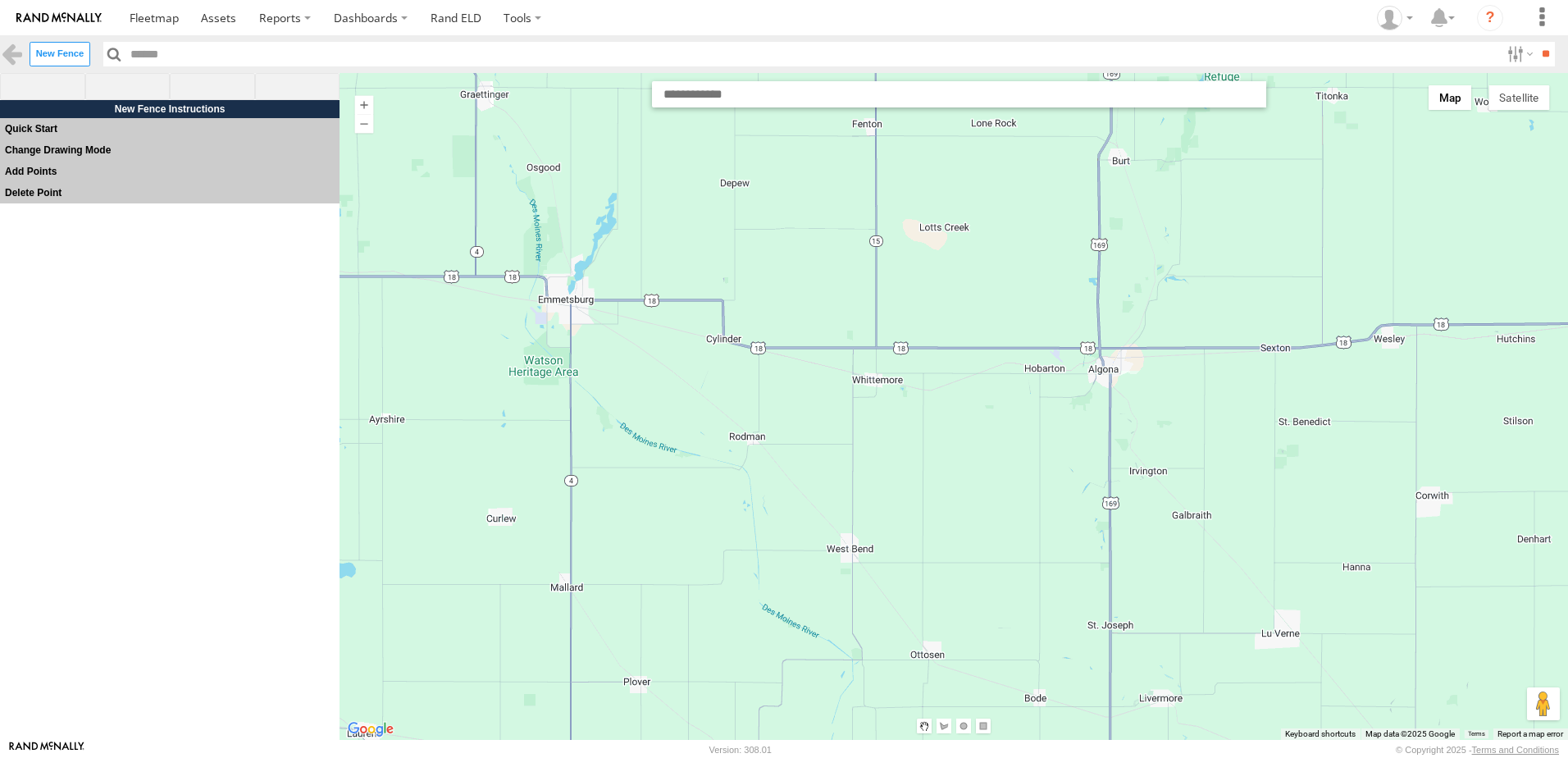
drag, startPoint x: 988, startPoint y: 512, endPoint x: 965, endPoint y: 209, distance: 303.9
click at [968, 212] on div at bounding box center [954, 406] width 1229 height 667
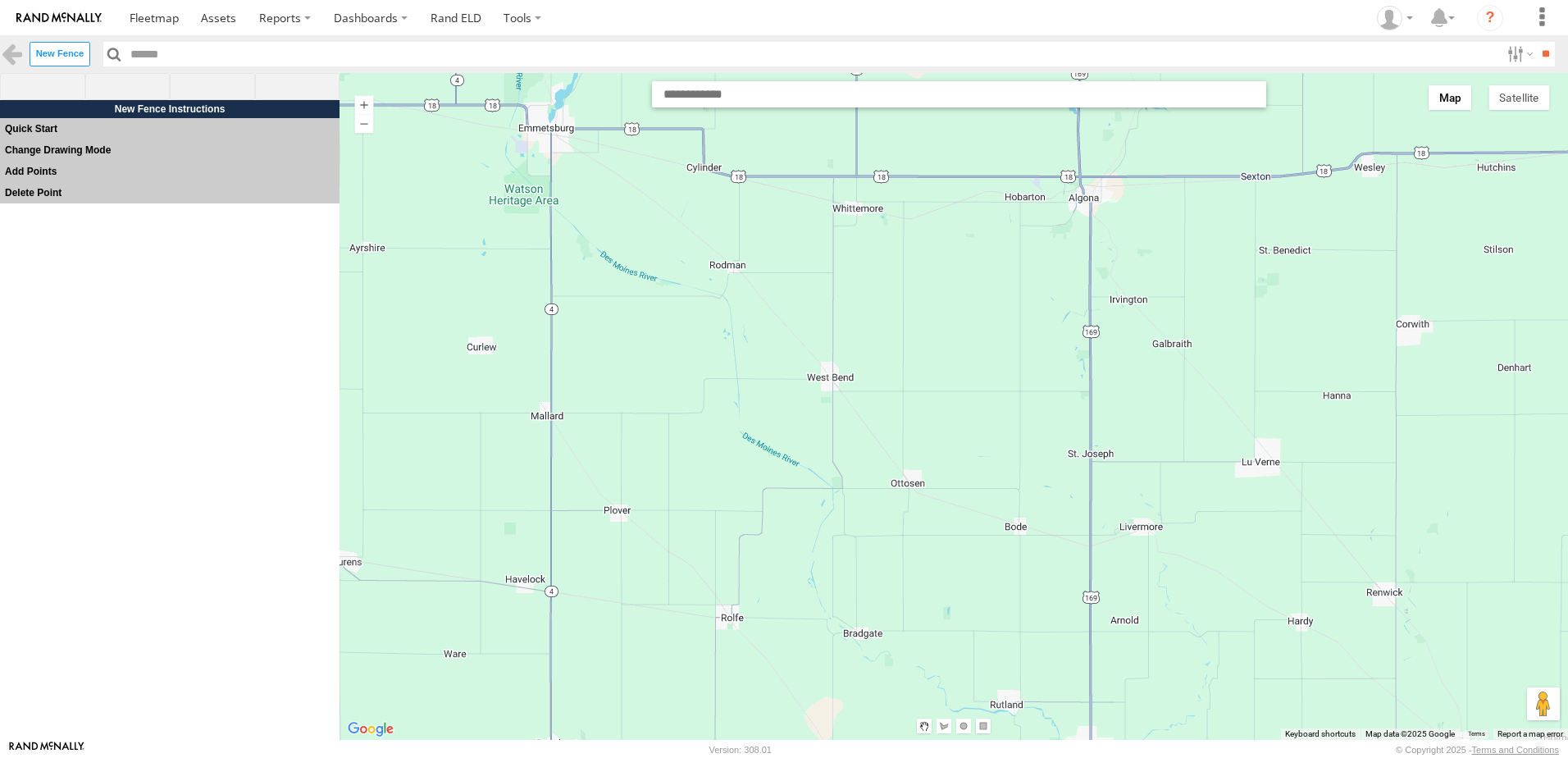
drag, startPoint x: 929, startPoint y: 467, endPoint x: 929, endPoint y: 255, distance: 212.0
click at [930, 273] on div at bounding box center [954, 406] width 1229 height 667
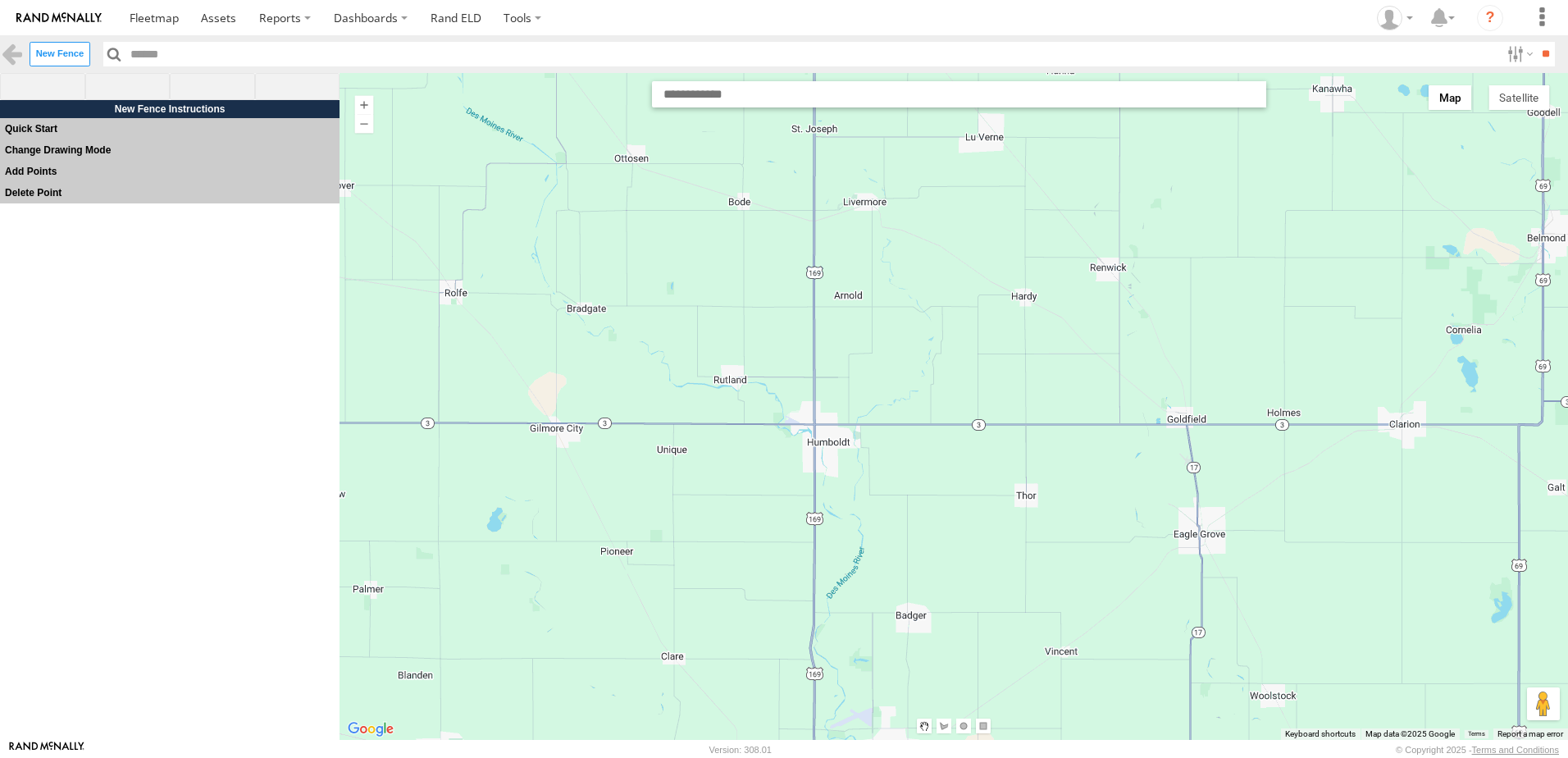
drag, startPoint x: 1193, startPoint y: 344, endPoint x: 719, endPoint y: 317, distance: 474.8
click at [732, 317] on div at bounding box center [954, 406] width 1229 height 667
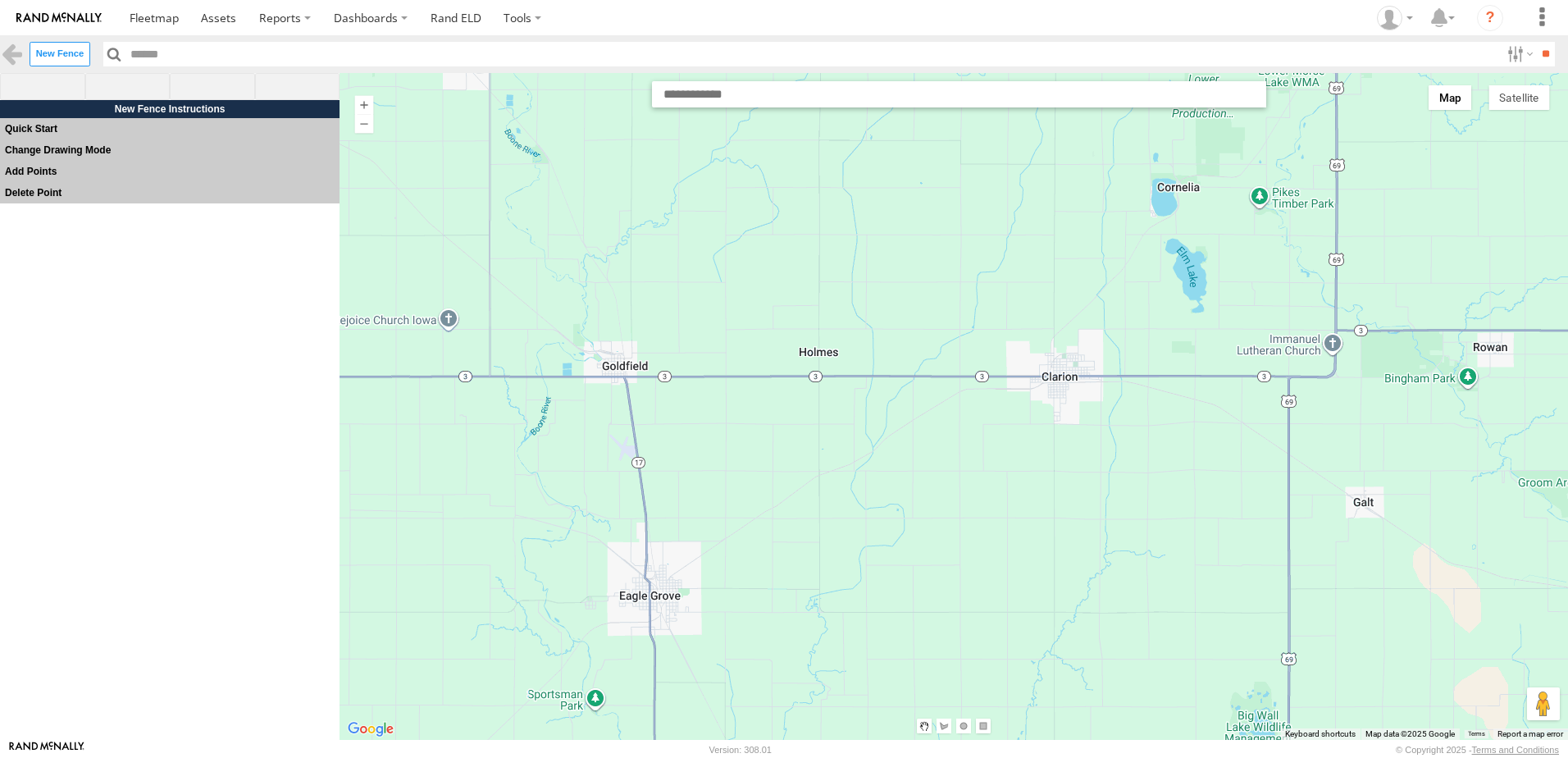
drag, startPoint x: 952, startPoint y: 557, endPoint x: 891, endPoint y: 427, distance: 143.6
click at [891, 427] on div at bounding box center [954, 406] width 1229 height 667
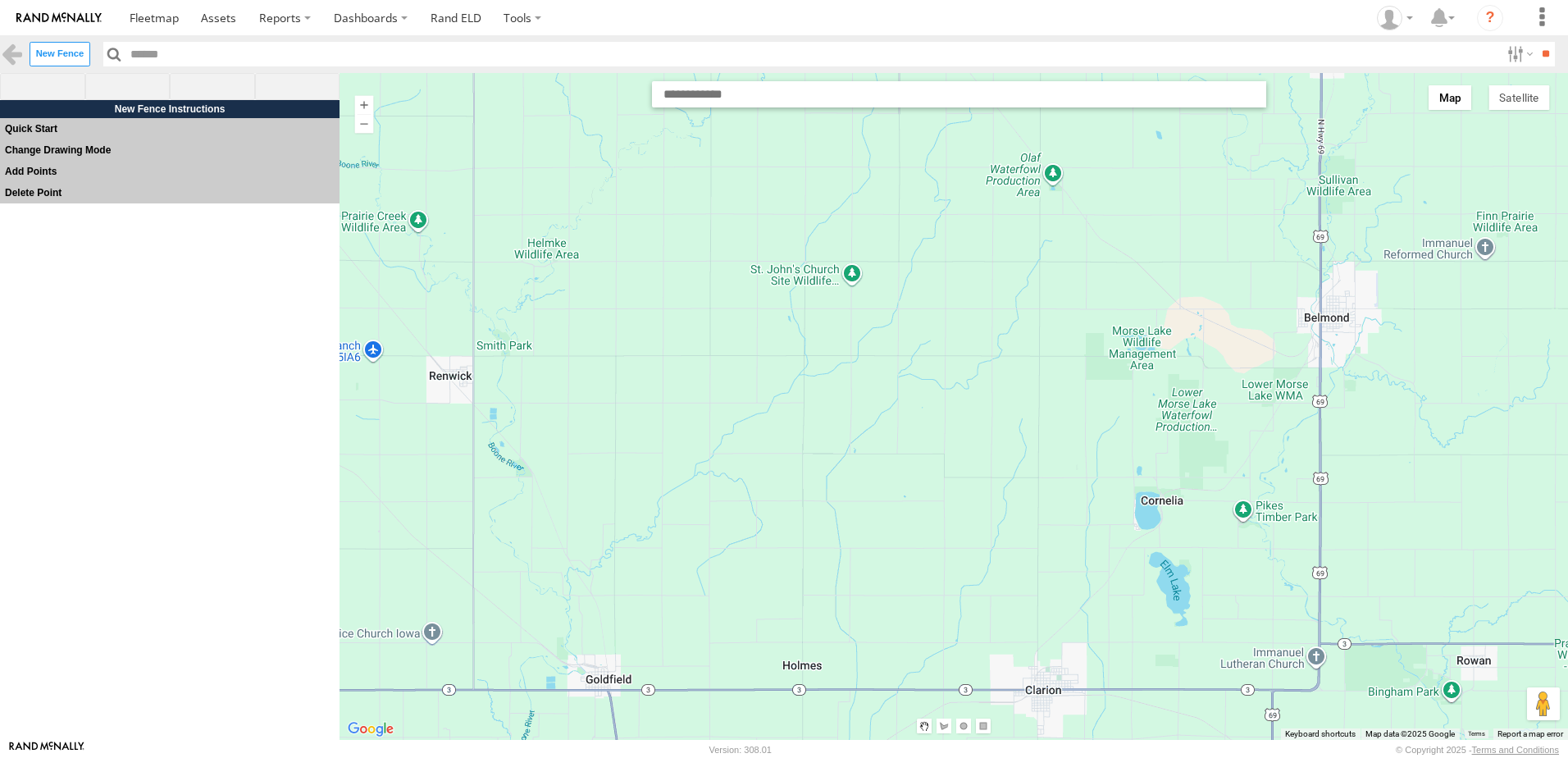
drag, startPoint x: 893, startPoint y: 227, endPoint x: 877, endPoint y: 542, distance: 315.4
click at [877, 542] on div at bounding box center [954, 406] width 1229 height 667
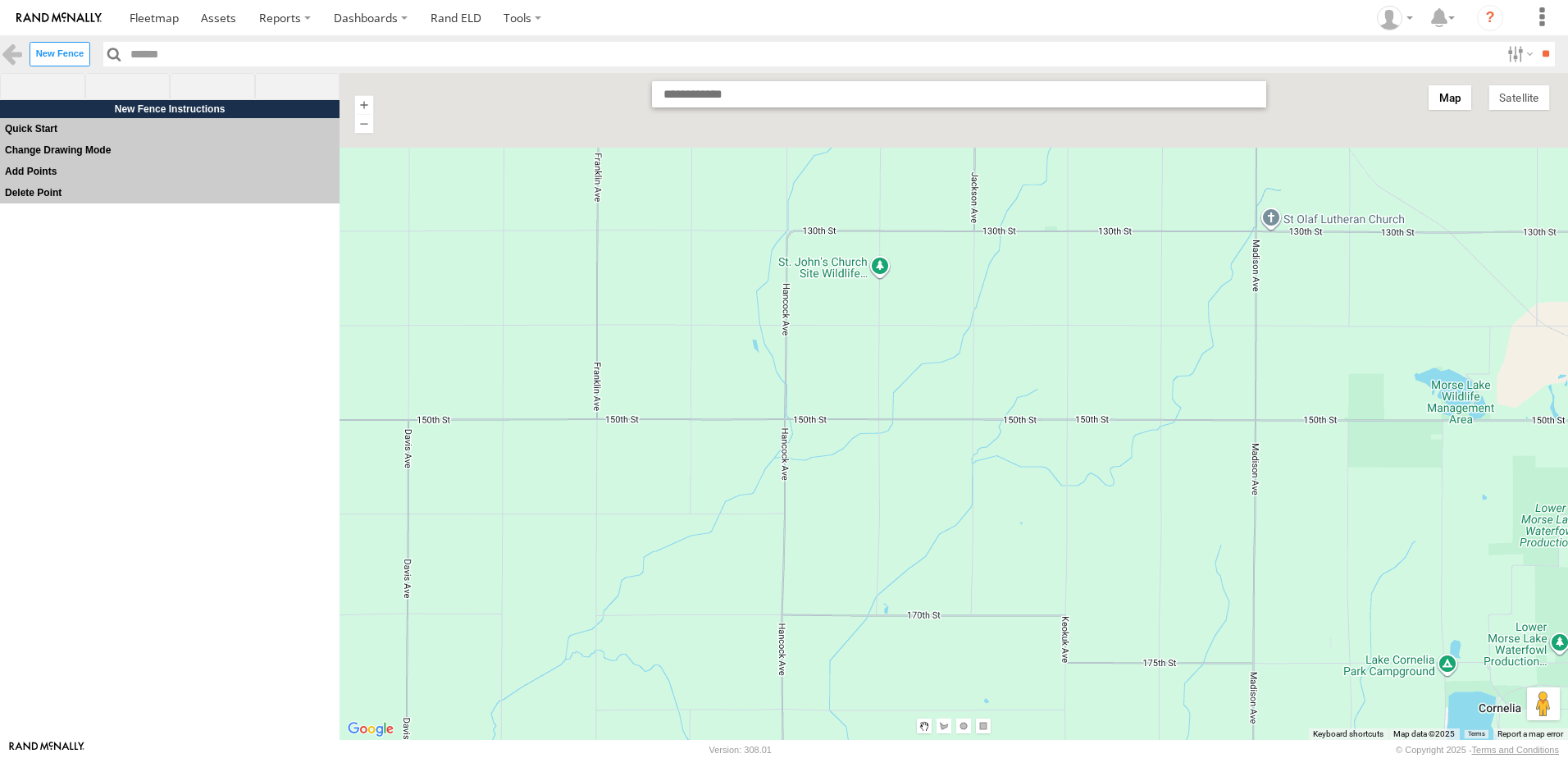
drag, startPoint x: 906, startPoint y: 292, endPoint x: 897, endPoint y: 541, distance: 249.2
click at [897, 541] on div at bounding box center [954, 406] width 1229 height 667
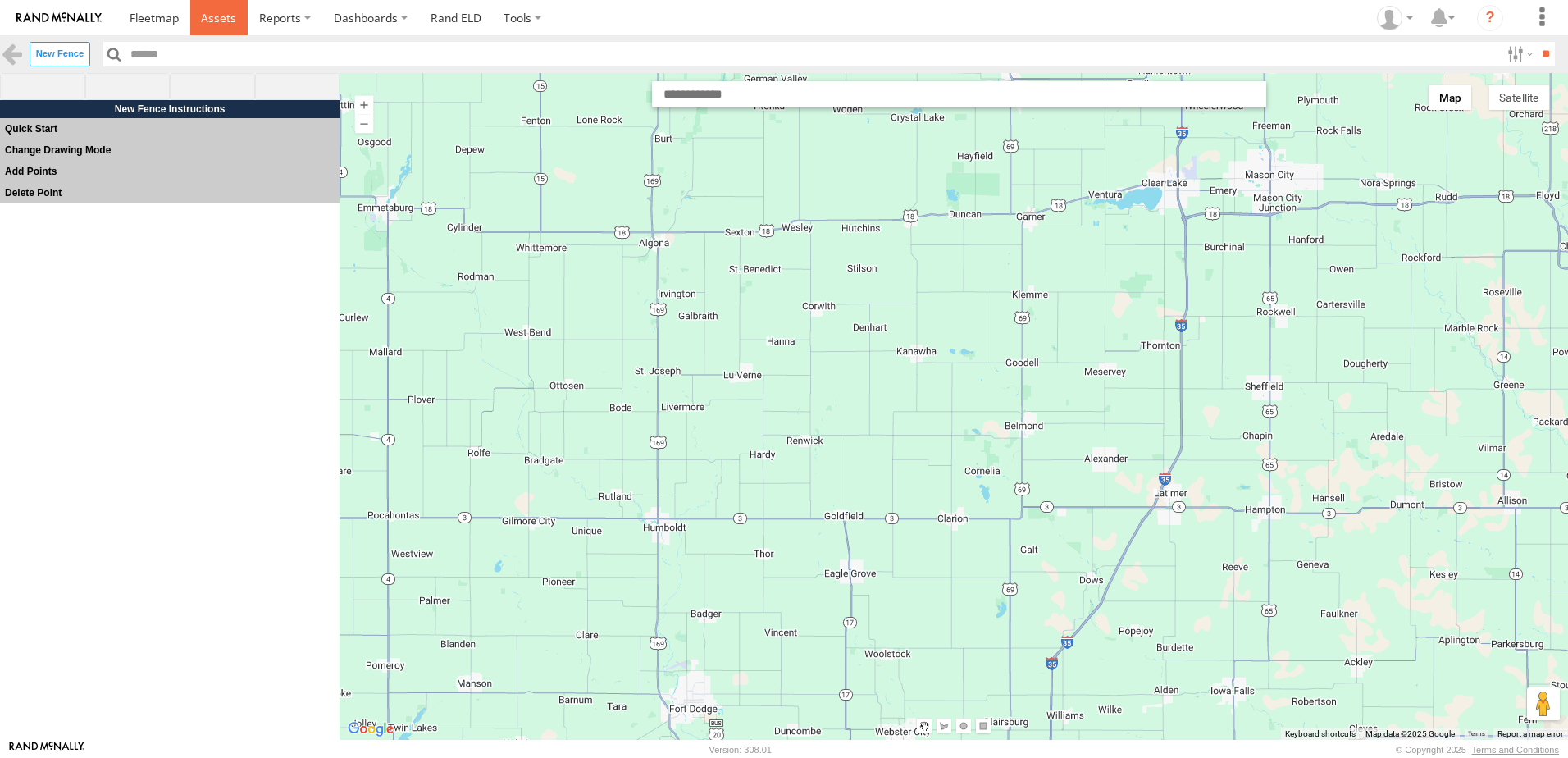
click at [226, 13] on span at bounding box center [218, 18] width 35 height 15
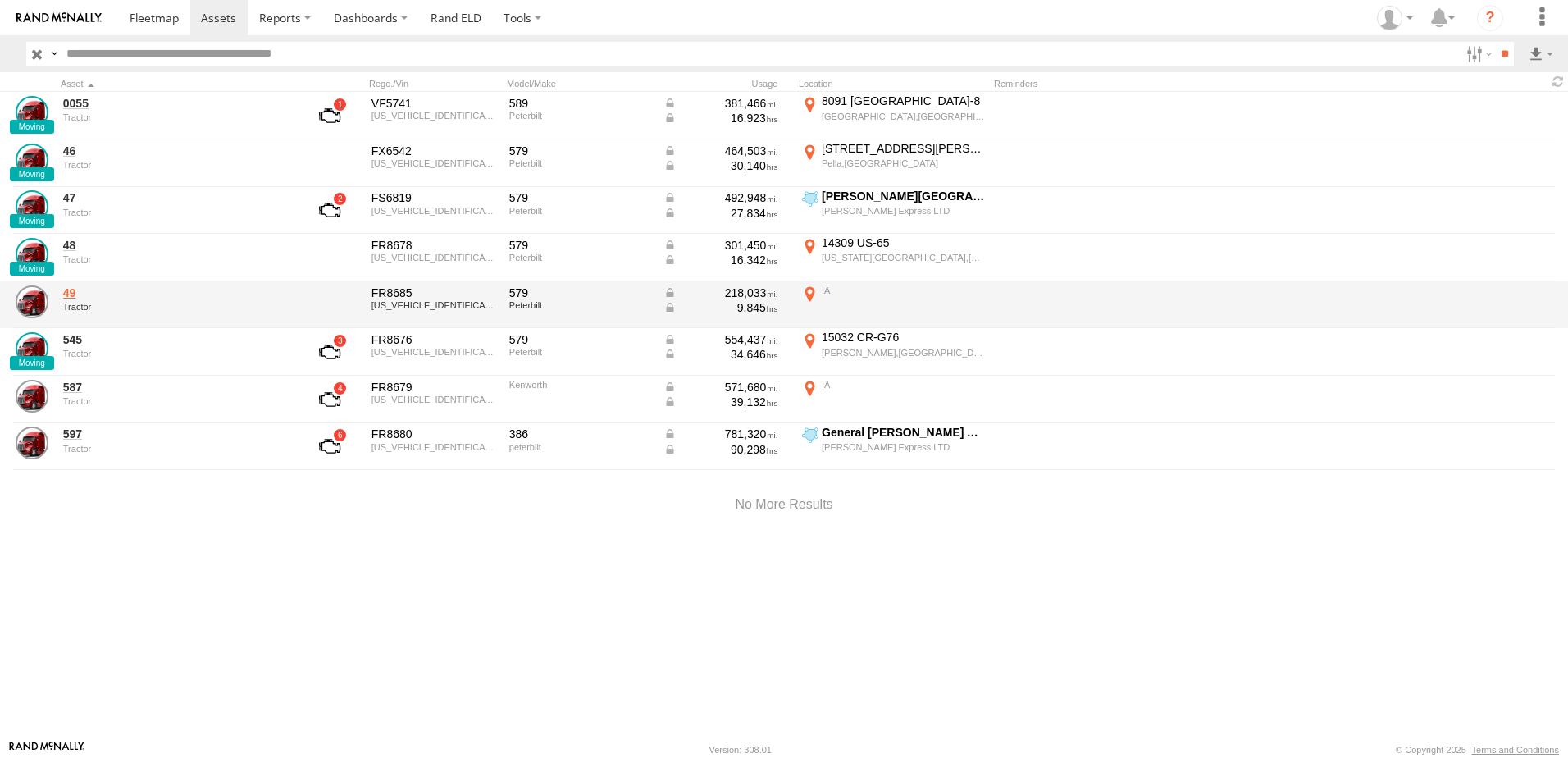
click at [77, 294] on link "49" at bounding box center [175, 292] width 224 height 14
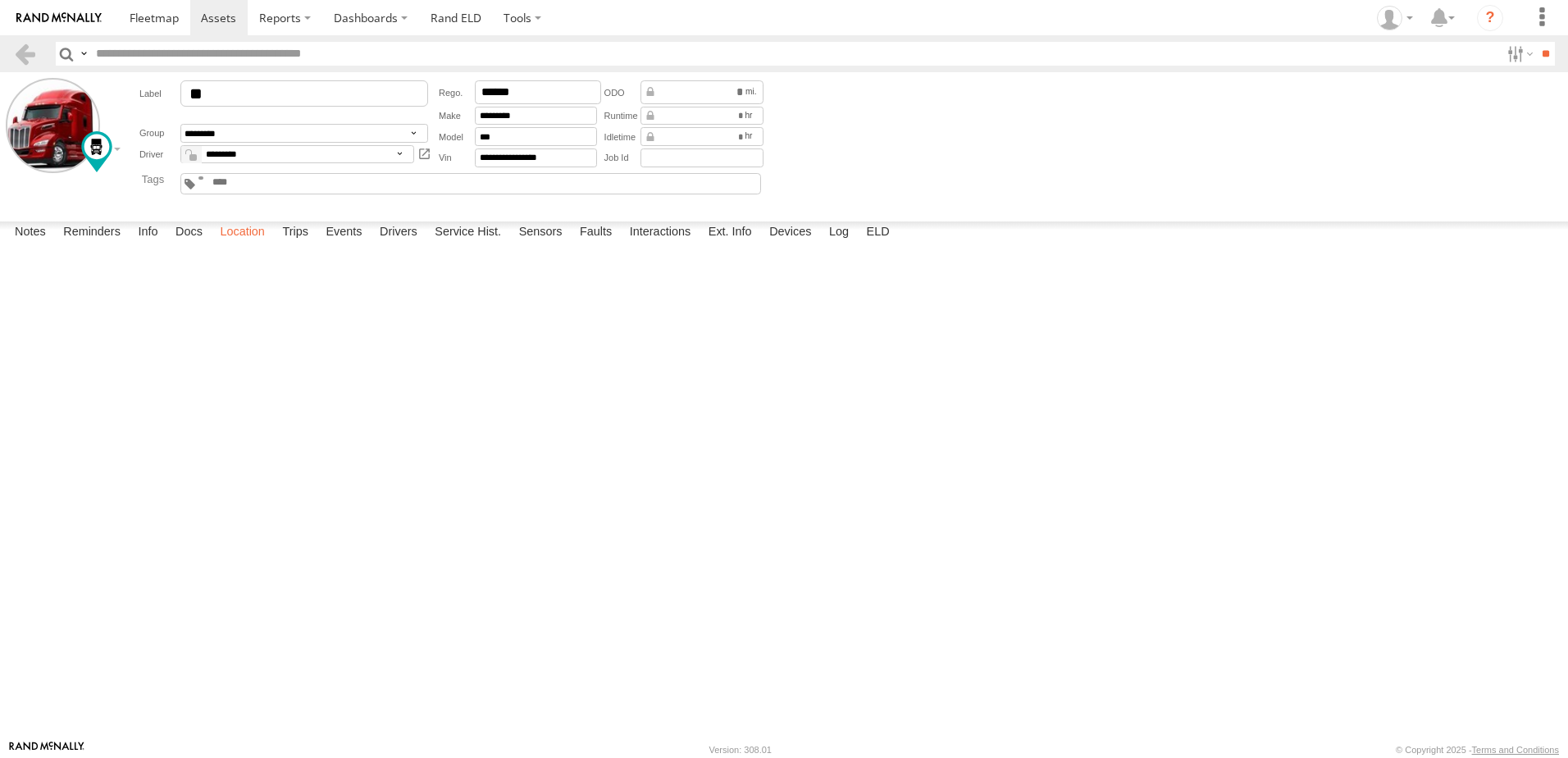
click at [257, 245] on label "Location" at bounding box center [242, 233] width 61 height 23
drag, startPoint x: 636, startPoint y: 396, endPoint x: 669, endPoint y: 580, distance: 186.9
click at [0, 0] on div "49" at bounding box center [0, 0] width 0 height 0
click at [149, 11] on span at bounding box center [154, 18] width 49 height 15
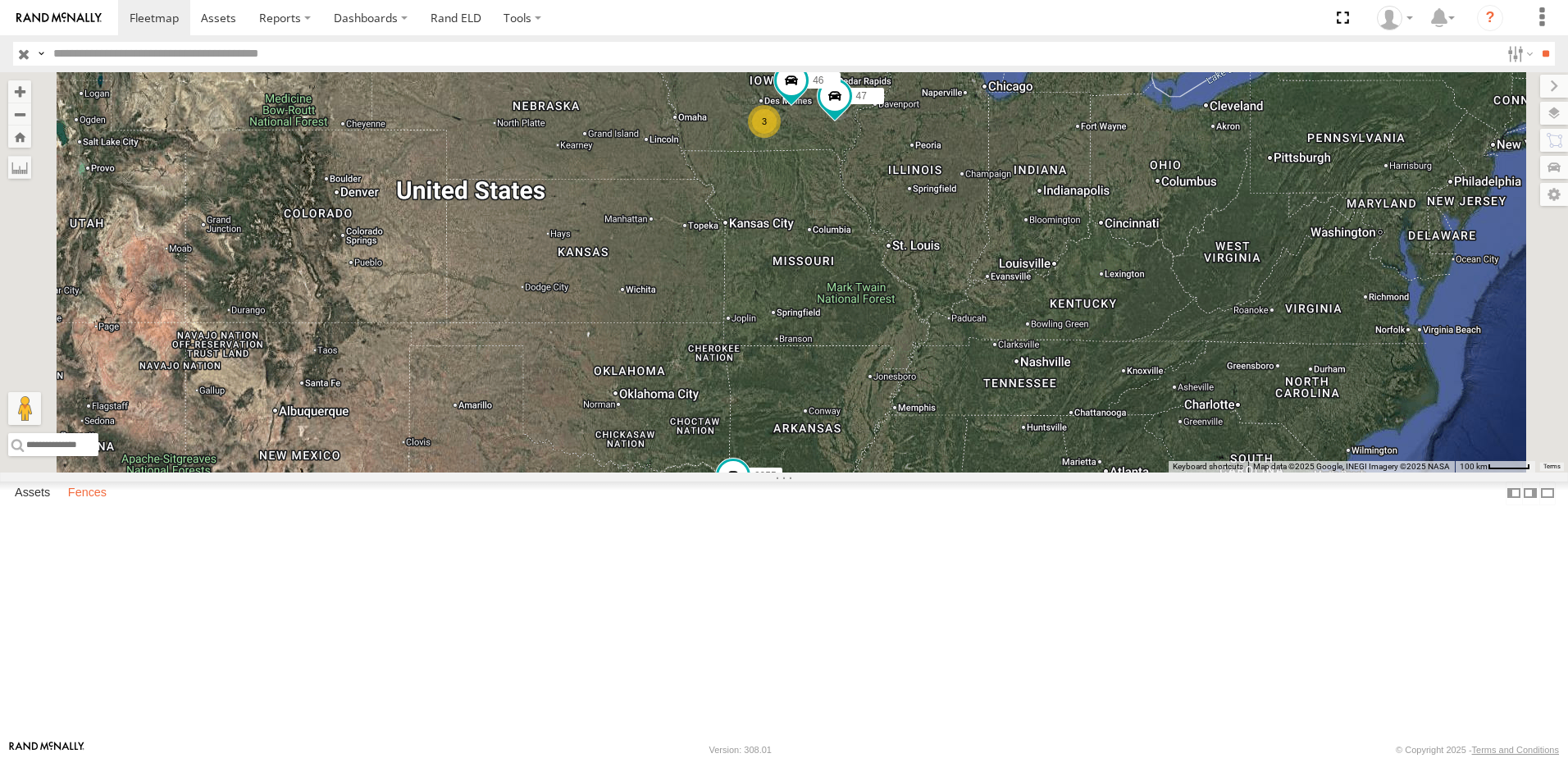
click at [96, 505] on label "Fences" at bounding box center [87, 493] width 55 height 23
click at [0, 0] on link "Fence Mgt" at bounding box center [0, 0] width 0 height 0
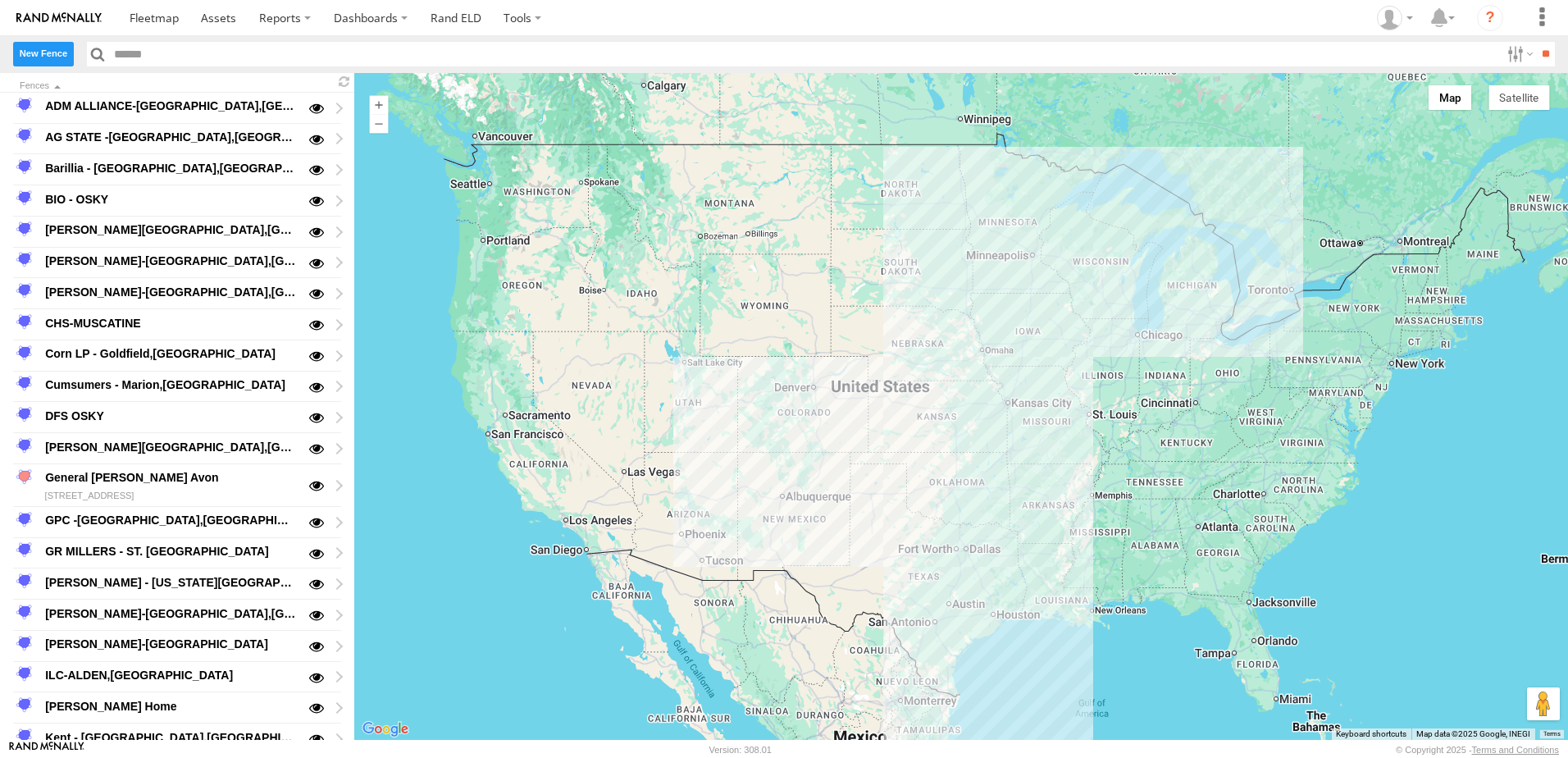
click at [49, 46] on label "New Fence" at bounding box center [42, 54] width 60 height 24
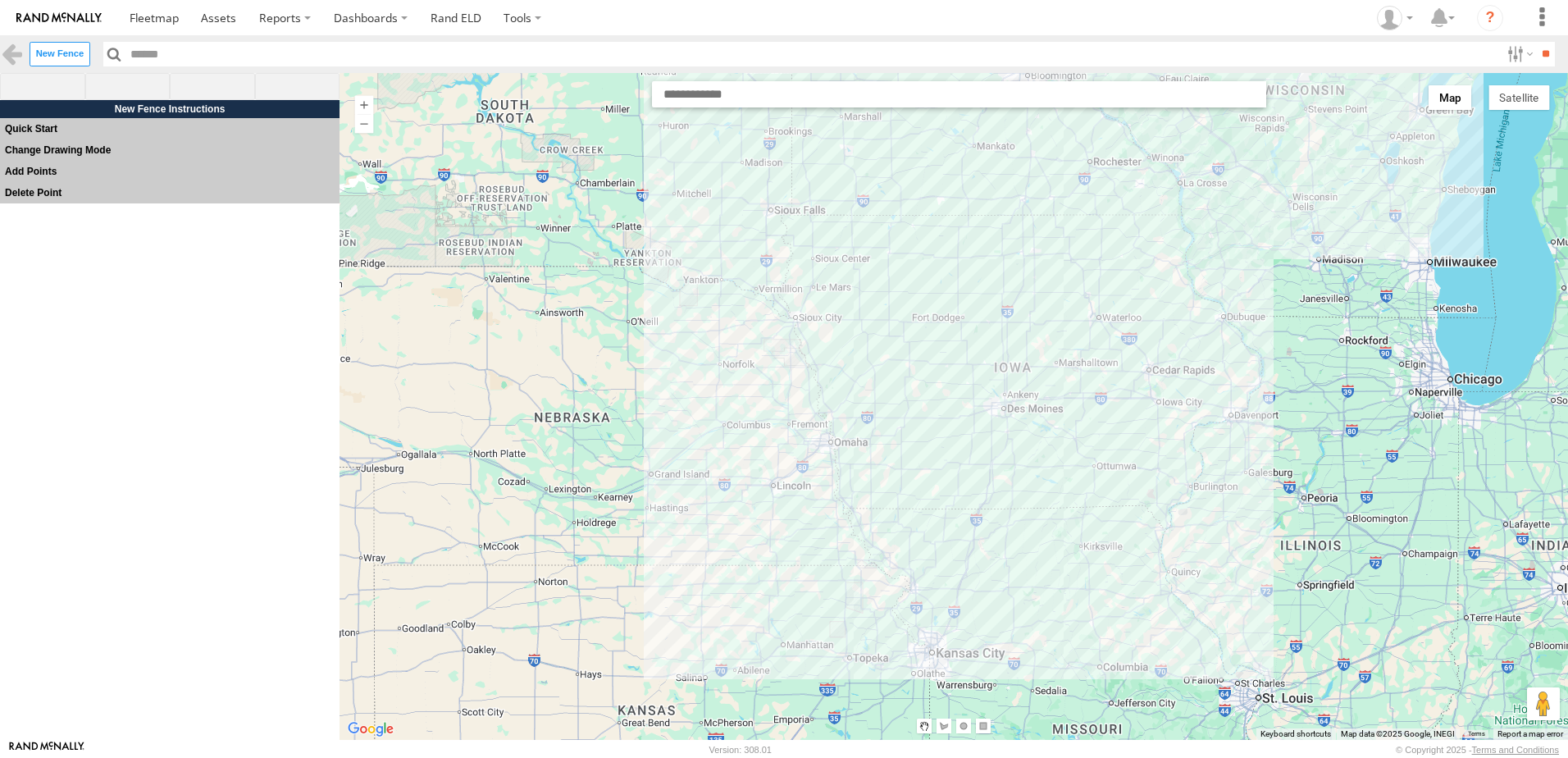
drag, startPoint x: 1024, startPoint y: 246, endPoint x: 921, endPoint y: 552, distance: 322.9
click at [927, 546] on div at bounding box center [954, 406] width 1229 height 667
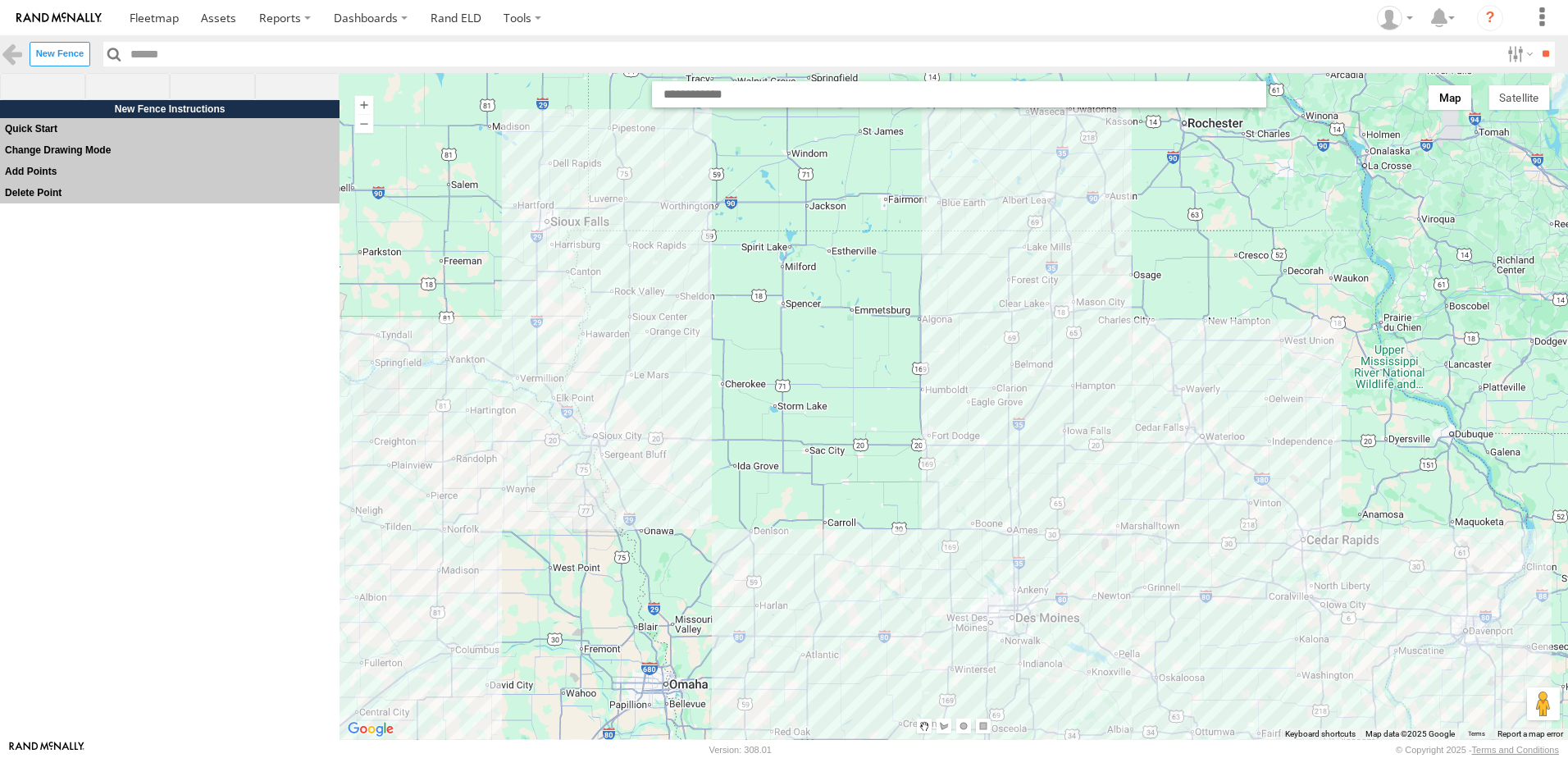
drag, startPoint x: 976, startPoint y: 291, endPoint x: 893, endPoint y: 611, distance: 330.6
click at [894, 610] on div at bounding box center [954, 406] width 1229 height 667
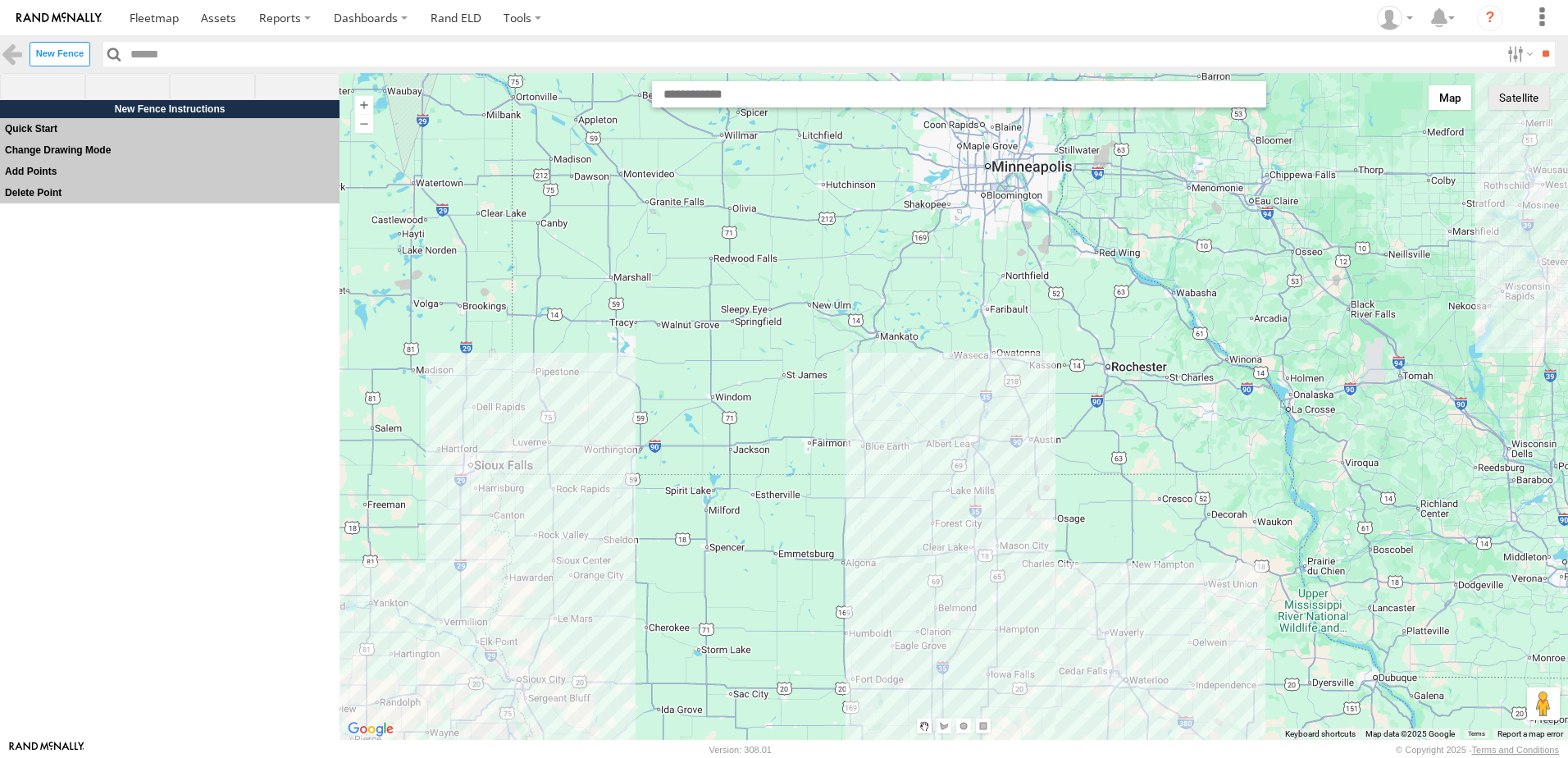
click at [1505, 93] on button "Satellite" at bounding box center [1519, 97] width 60 height 25
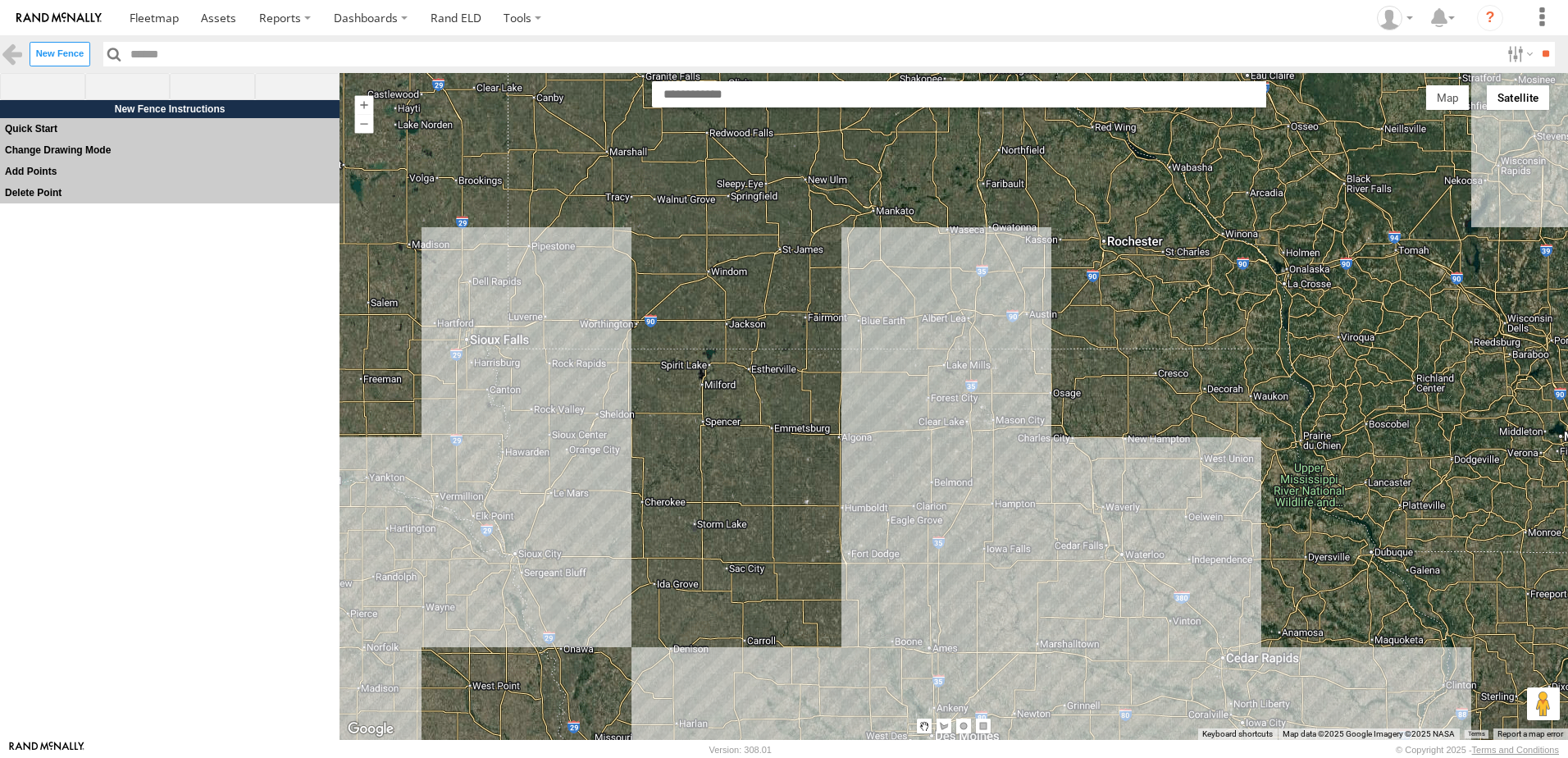
drag, startPoint x: 908, startPoint y: 593, endPoint x: 902, endPoint y: 445, distance: 148.1
click at [902, 449] on div at bounding box center [954, 406] width 1229 height 667
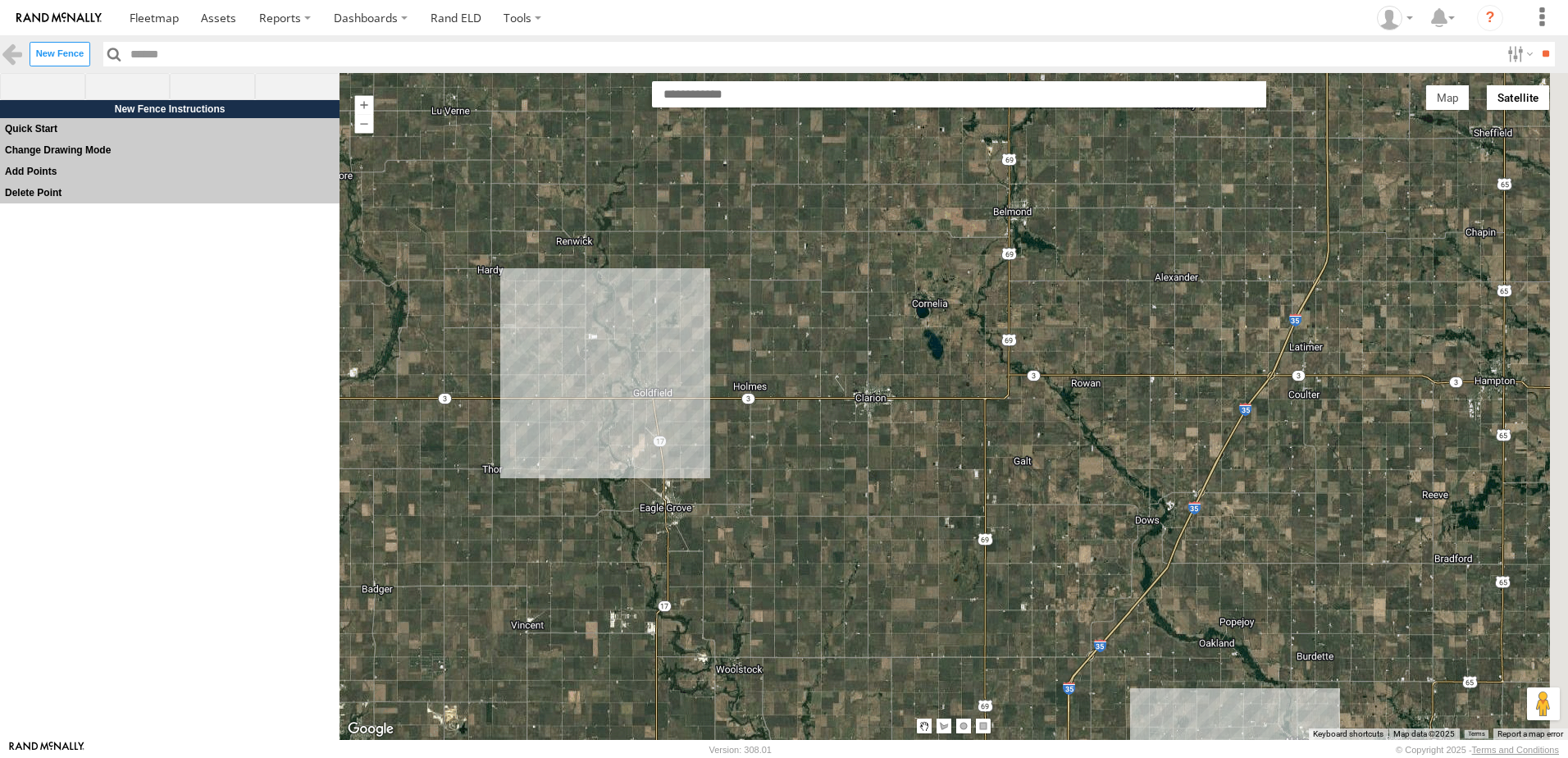
drag, startPoint x: 1174, startPoint y: 374, endPoint x: 999, endPoint y: 427, distance: 182.8
click at [1004, 427] on div at bounding box center [954, 406] width 1229 height 667
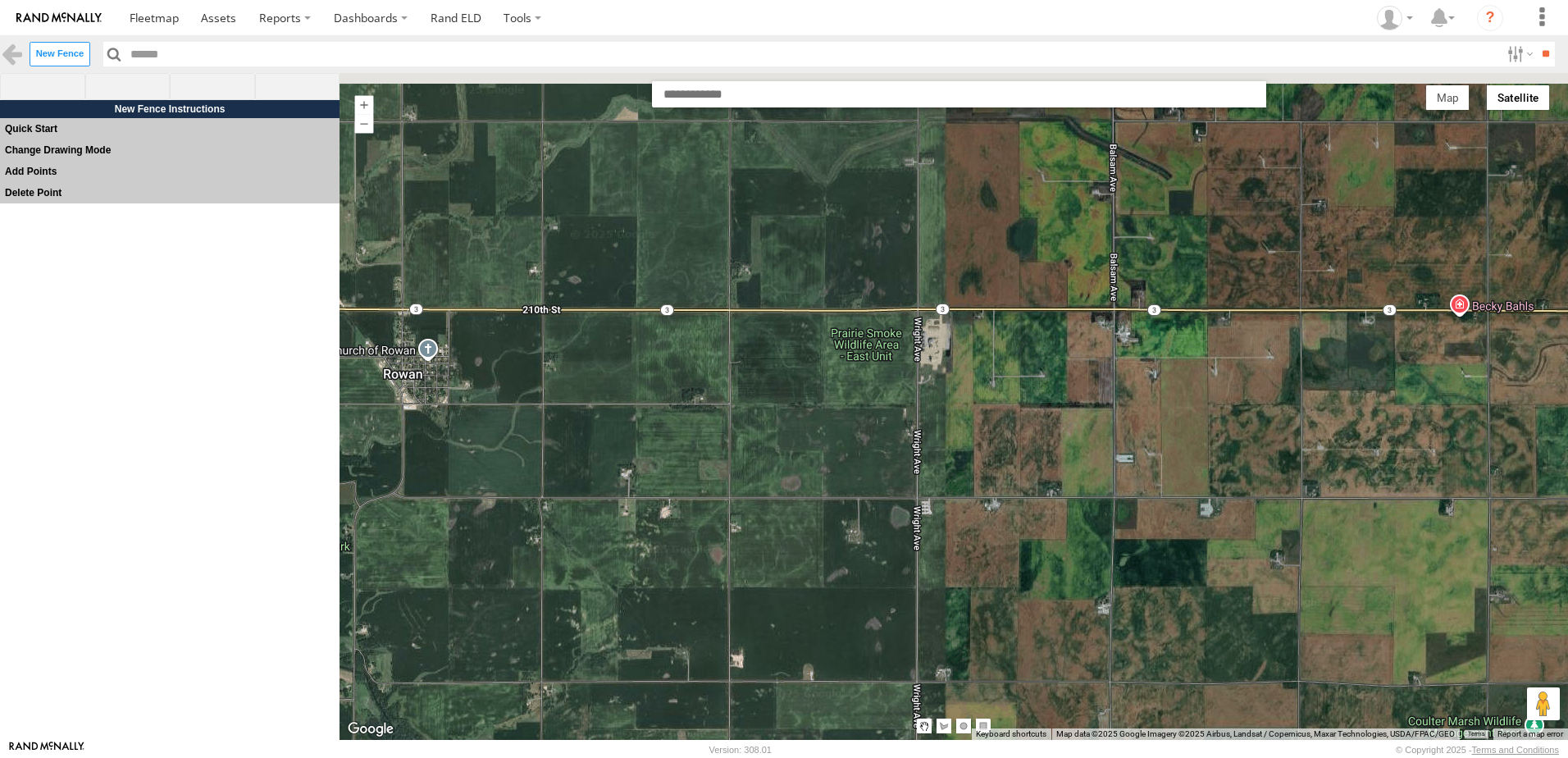
drag, startPoint x: 970, startPoint y: 221, endPoint x: 988, endPoint y: 419, distance: 198.8
click at [988, 418] on div at bounding box center [954, 406] width 1229 height 667
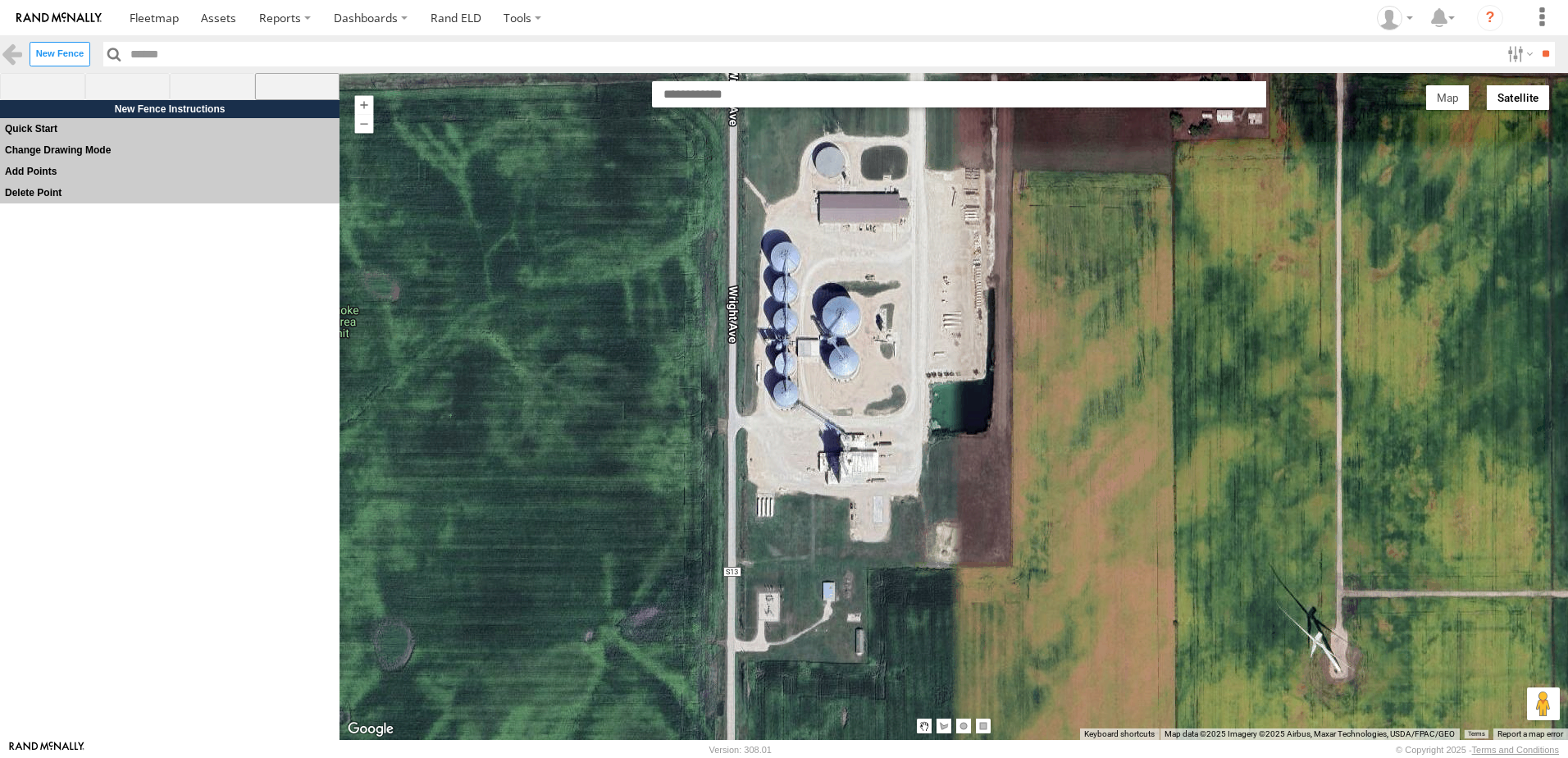
click at [295, 82] on span at bounding box center [297, 87] width 85 height 28
click at [744, 562] on div at bounding box center [954, 406] width 1229 height 667
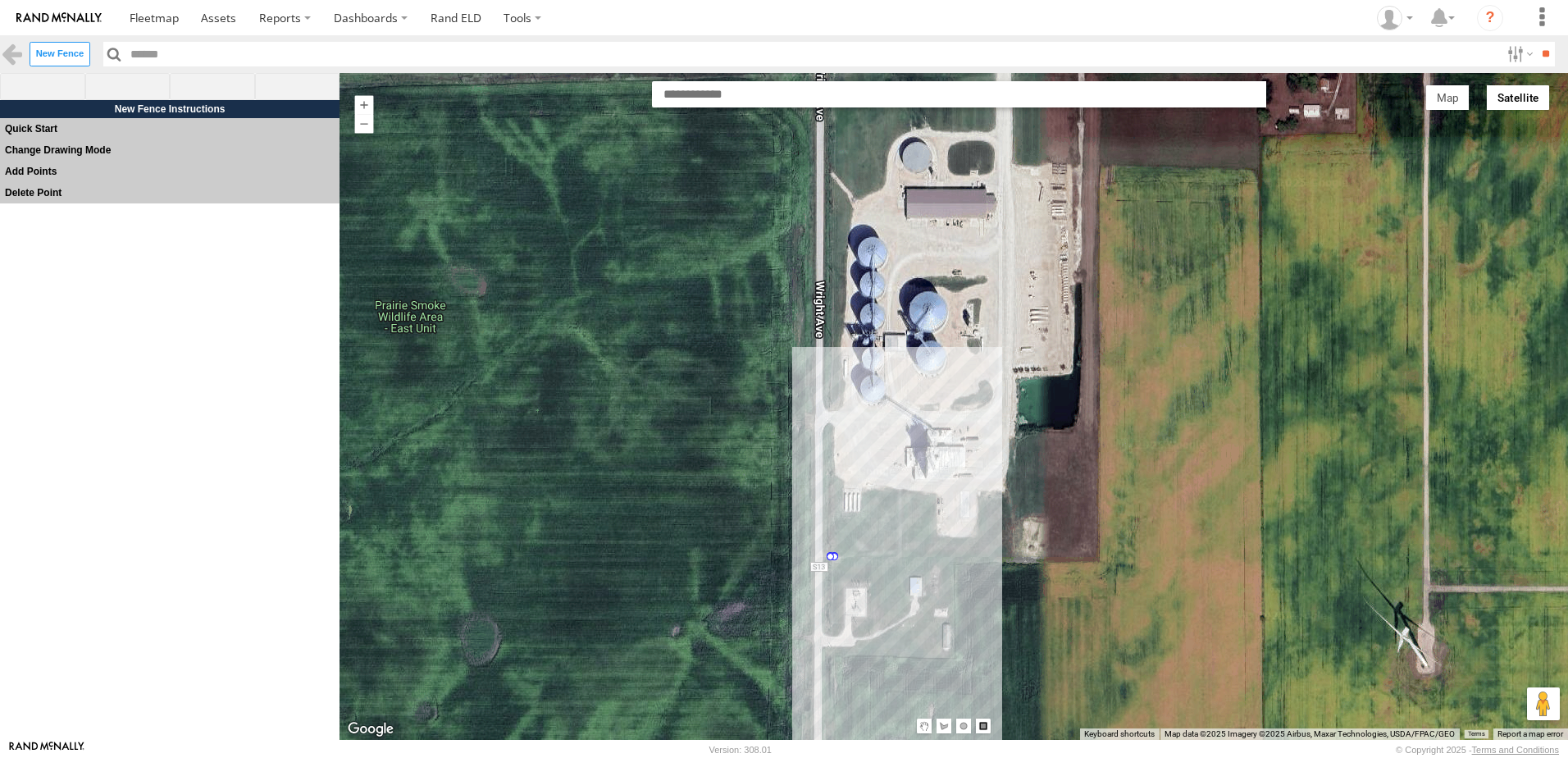
drag, startPoint x: 744, startPoint y: 562, endPoint x: 835, endPoint y: 556, distance: 91.2
click at [835, 556] on div at bounding box center [954, 406] width 1229 height 667
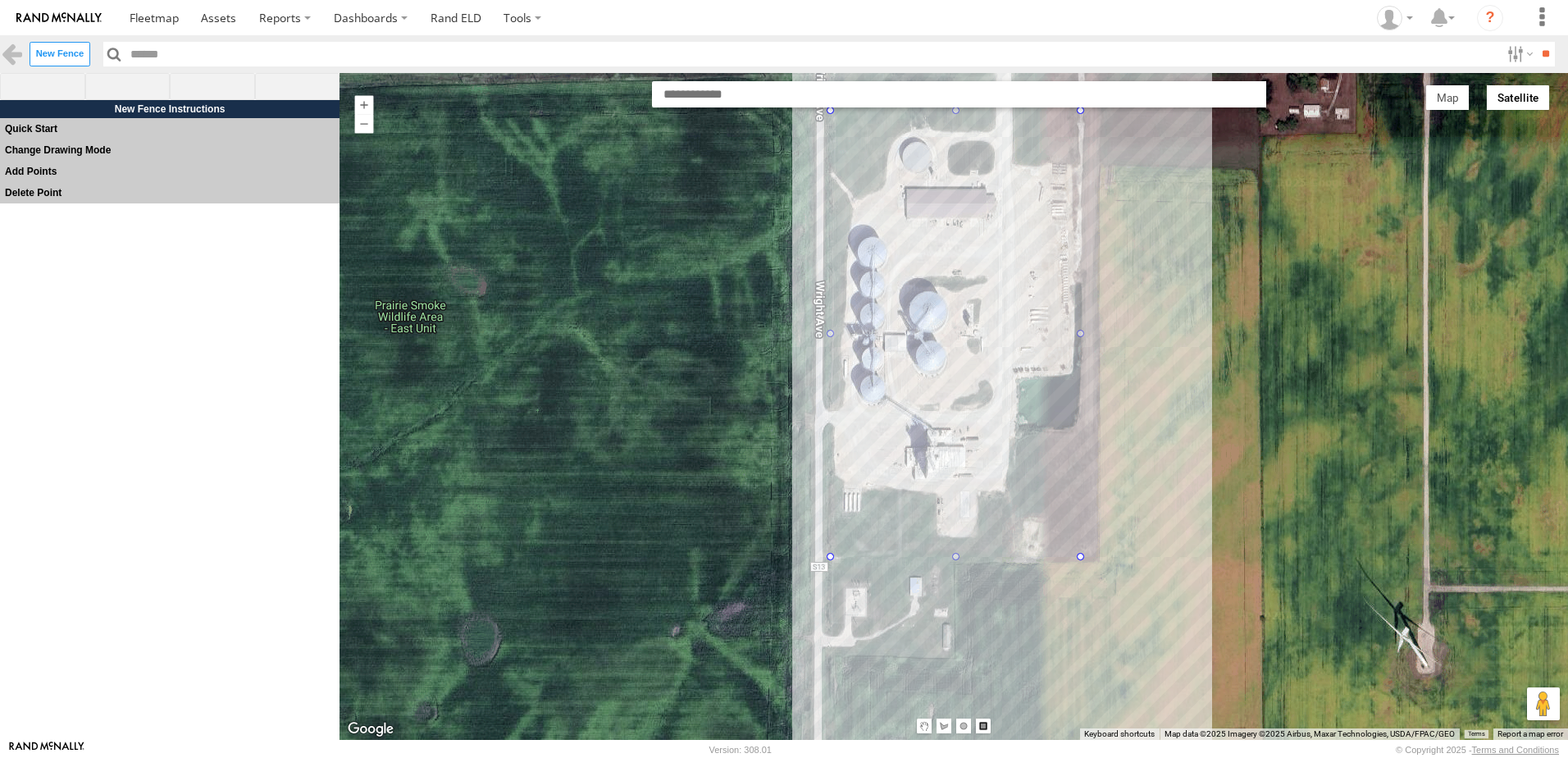
click at [1081, 110] on div at bounding box center [954, 406] width 1229 height 667
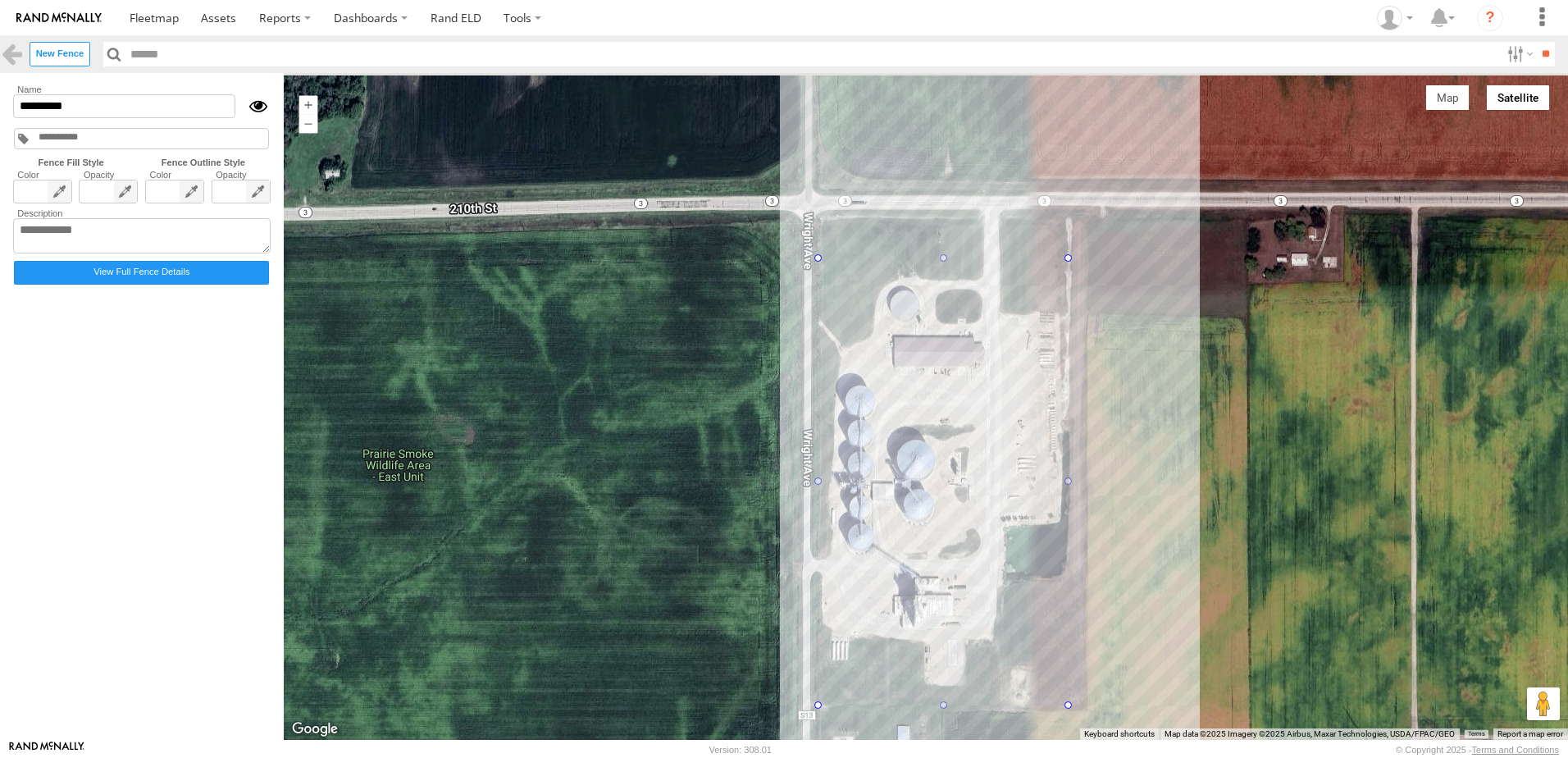
drag, startPoint x: 1132, startPoint y: 240, endPoint x: 1147, endPoint y: 410, distance: 170.7
click at [1147, 410] on div at bounding box center [926, 406] width 1284 height 667
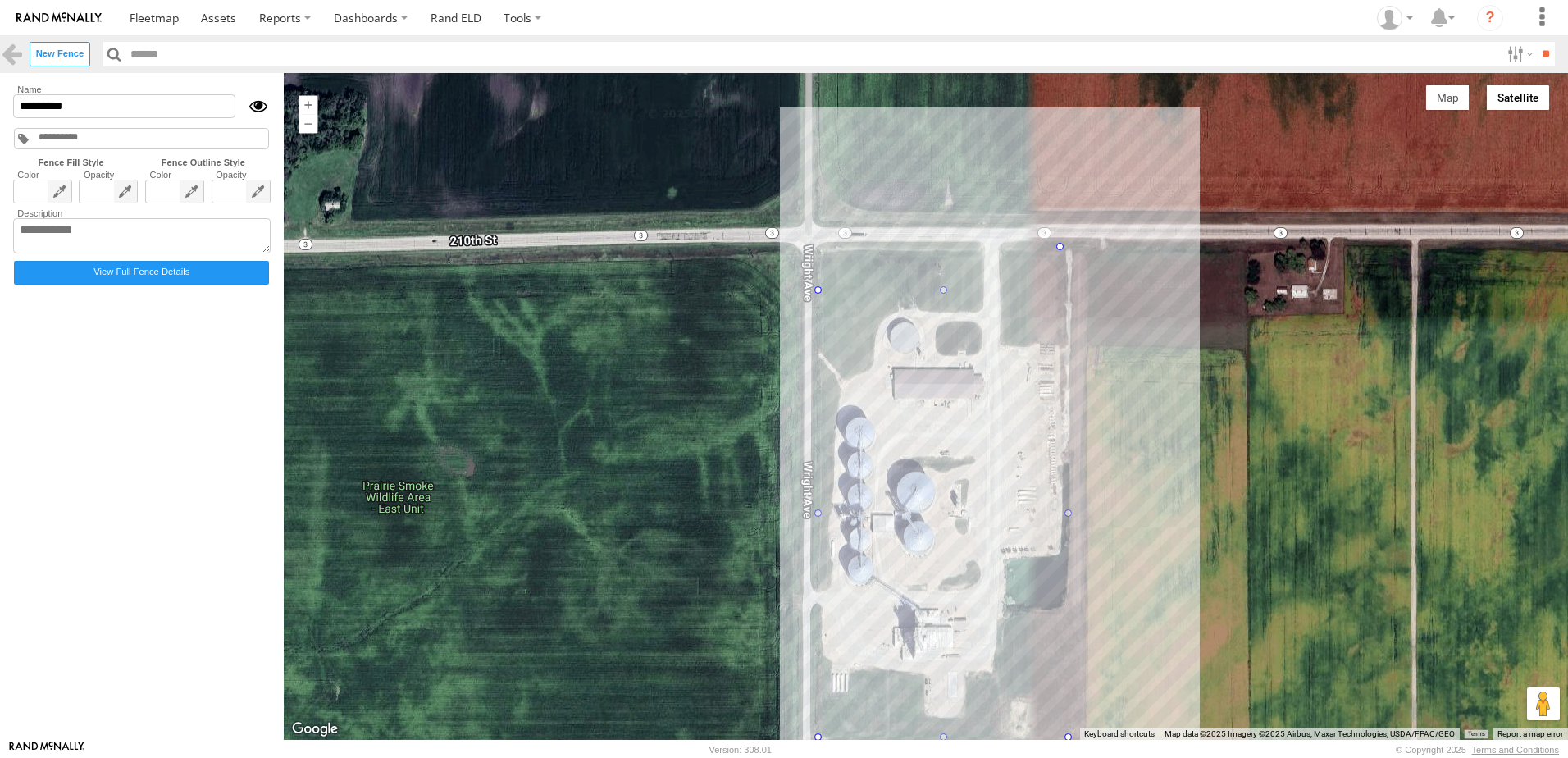
drag, startPoint x: 1071, startPoint y: 289, endPoint x: 1063, endPoint y: 244, distance: 45.7
click at [83, 107] on input "*********" at bounding box center [124, 106] width 223 height 24
type input "*"
type input "**********"
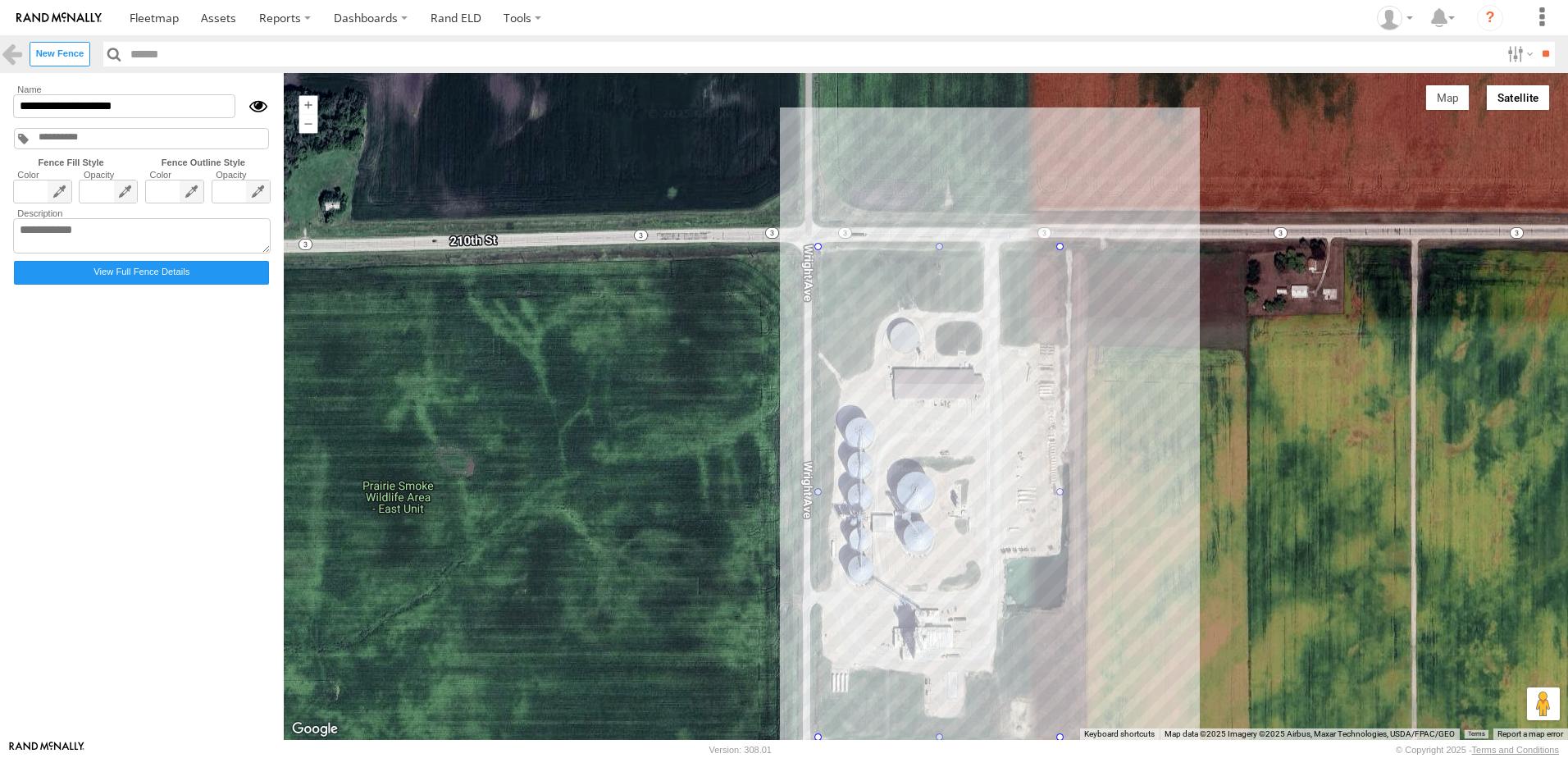
click at [133, 334] on form "**********" at bounding box center [143, 406] width 265 height 648
click at [233, 8] on link at bounding box center [219, 17] width 59 height 35
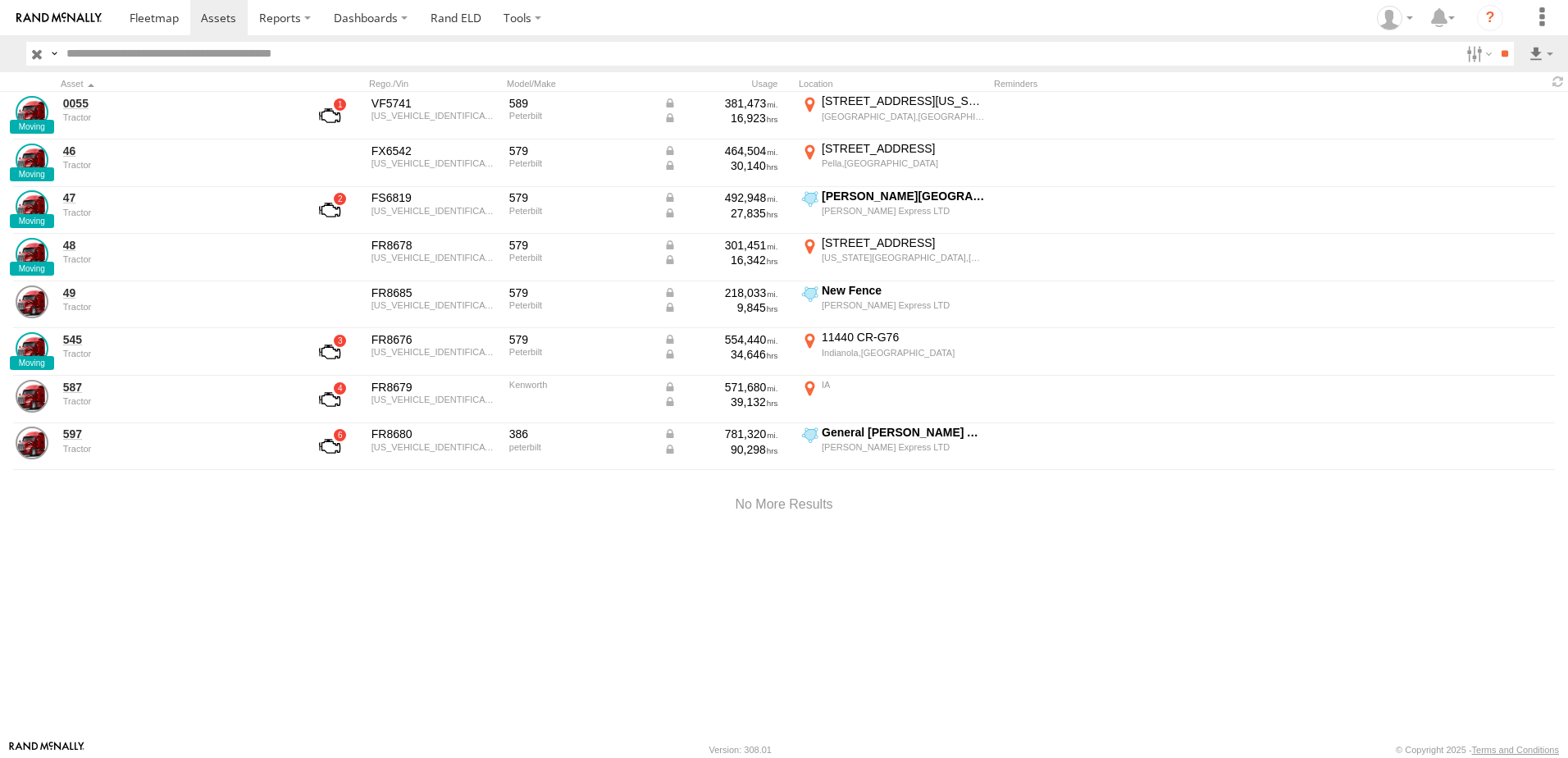
click at [129, 593] on div "0055 Tractor VF5741 [US_VEHICLE_IDENTIFICATION_NUMBER] 589 Peterbilt 381,473 16…" at bounding box center [784, 416] width 1568 height 648
click at [165, 20] on span at bounding box center [154, 18] width 49 height 15
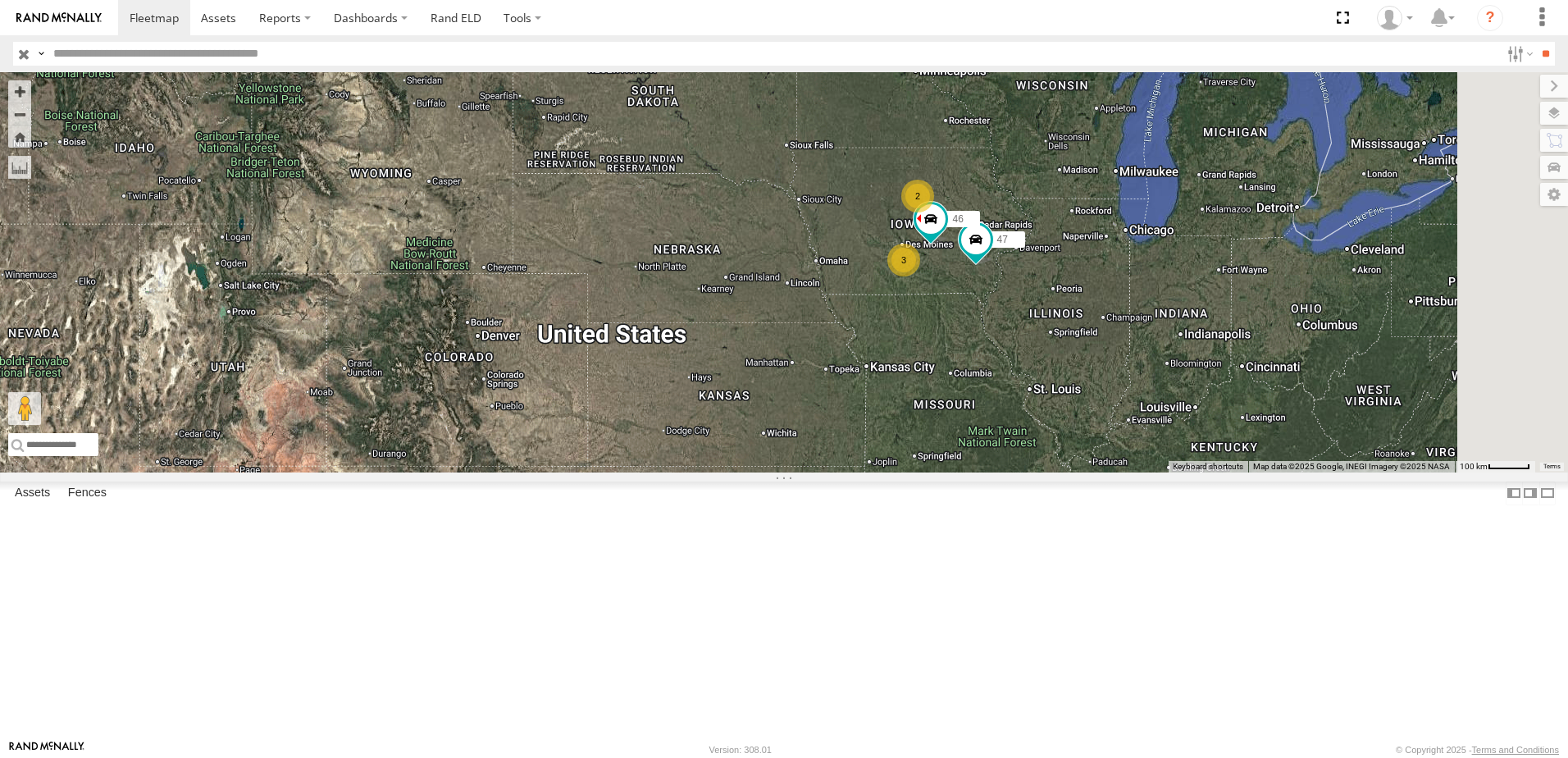
drag, startPoint x: 1002, startPoint y: 359, endPoint x: 897, endPoint y: 429, distance: 126.2
click at [897, 429] on div "0055 47 3 2 46" at bounding box center [784, 272] width 1568 height 400
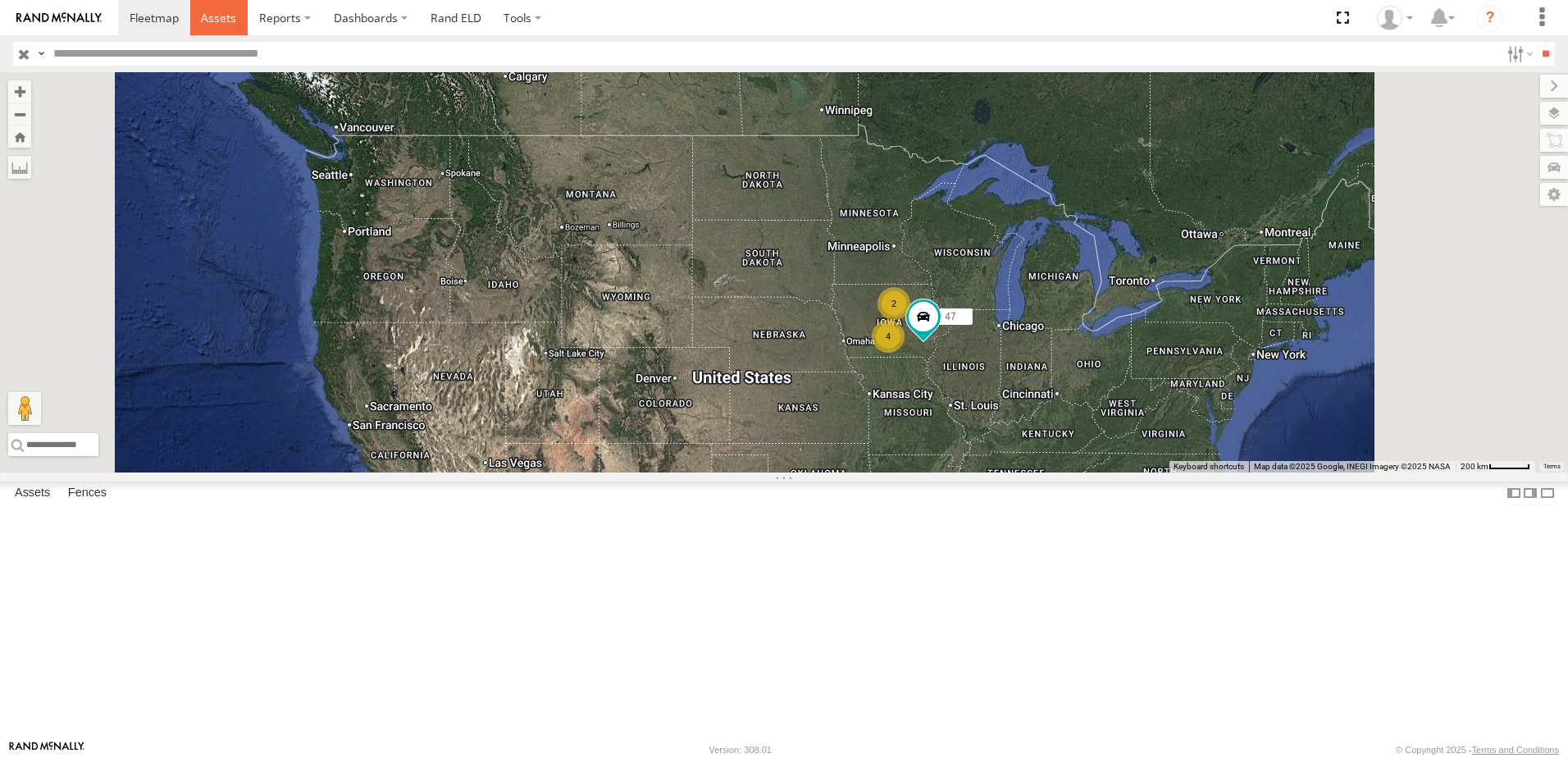
click at [222, 13] on span at bounding box center [218, 18] width 35 height 15
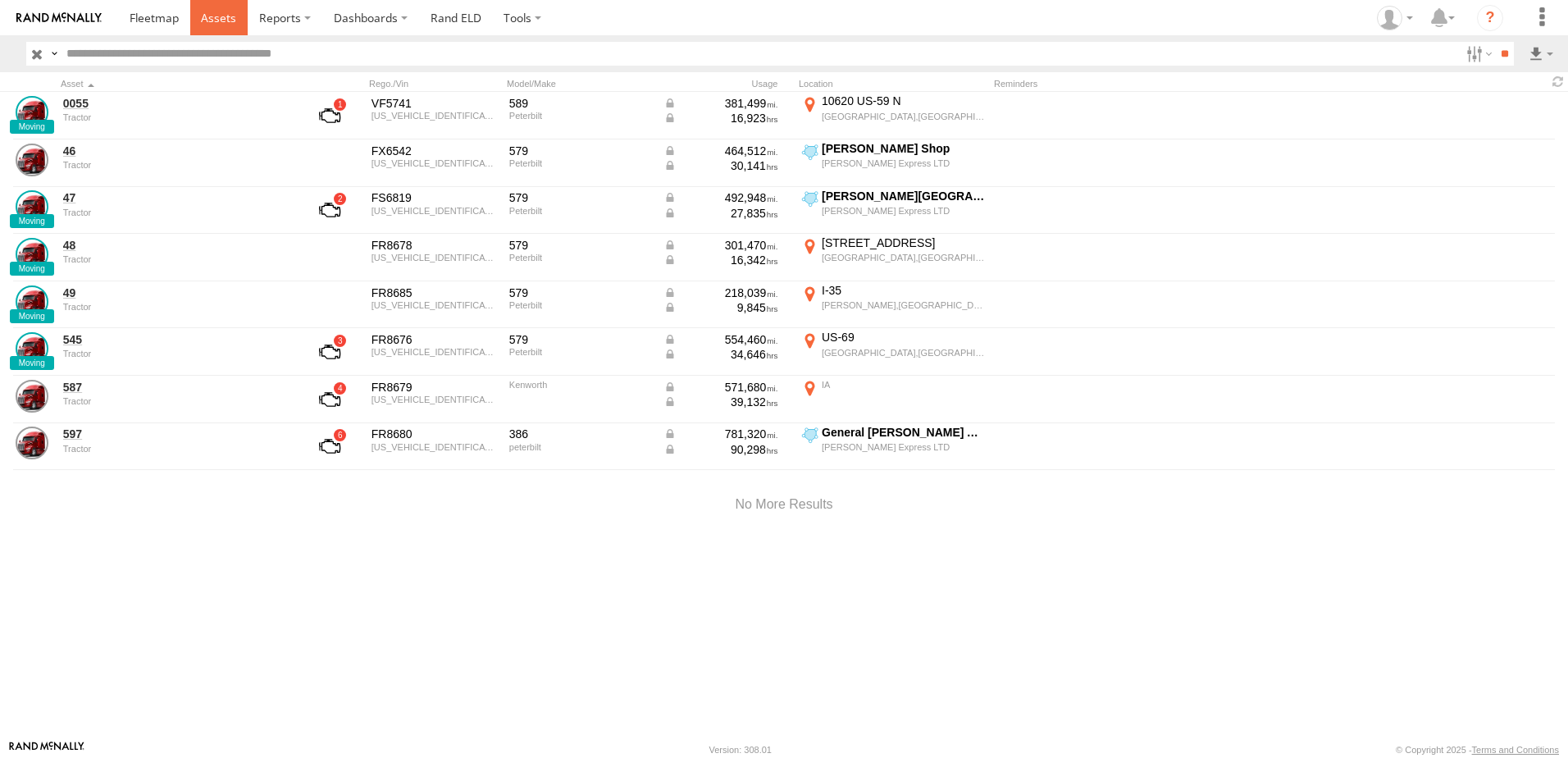
click at [224, 18] on span at bounding box center [218, 18] width 35 height 15
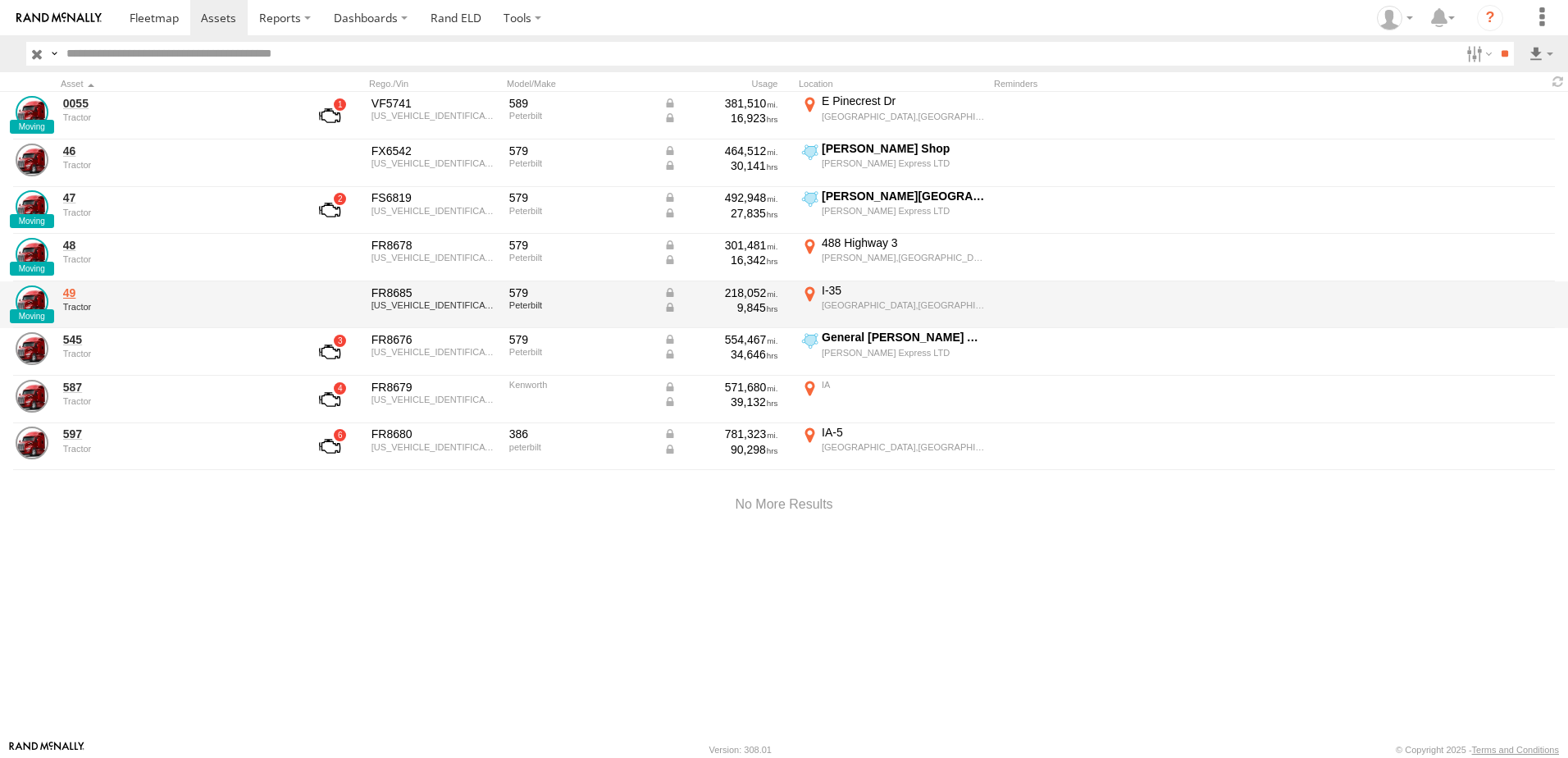
click at [76, 291] on link "49" at bounding box center [175, 292] width 224 height 14
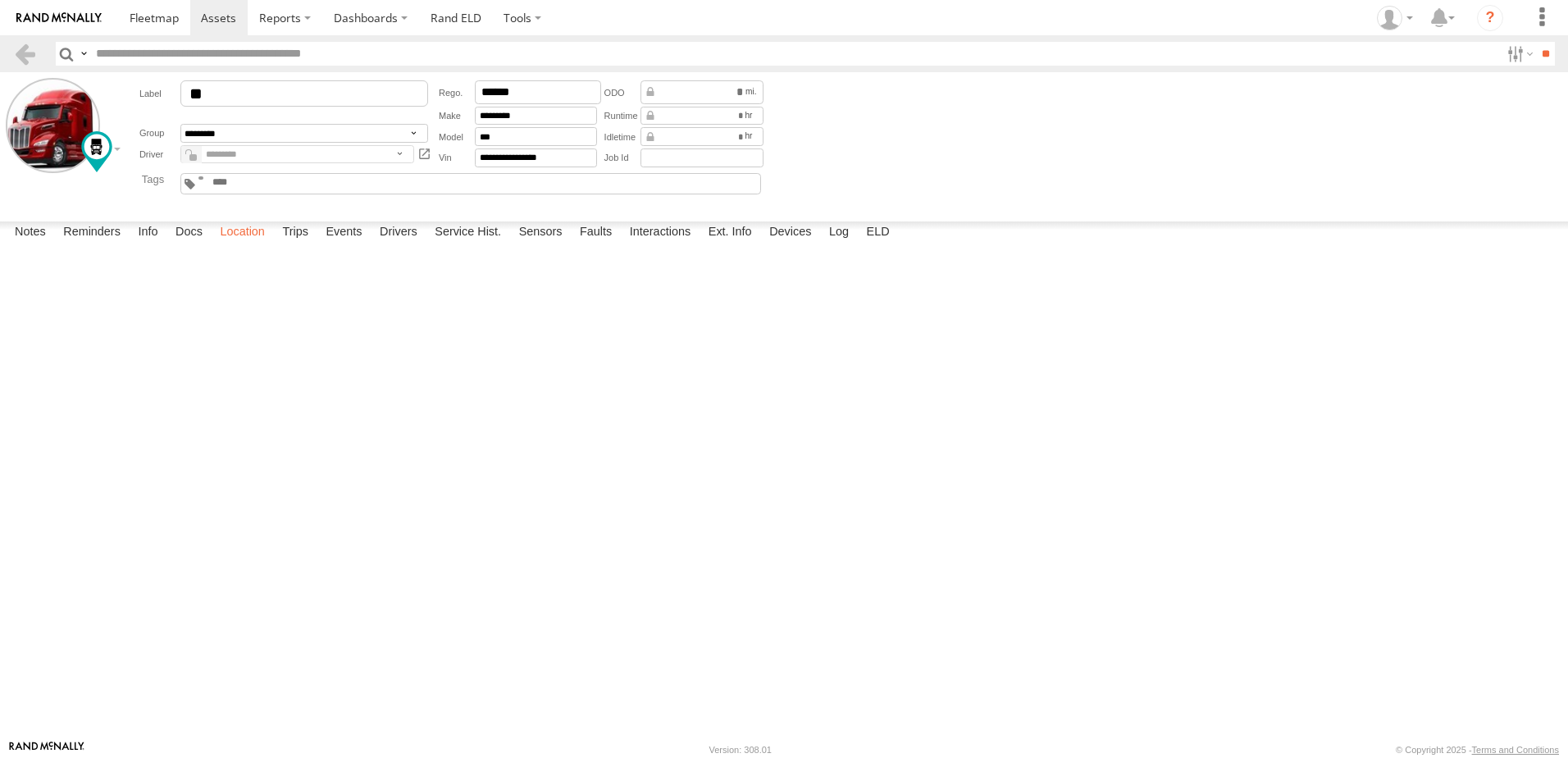
click at [244, 245] on label "Location" at bounding box center [242, 233] width 61 height 23
